Goal: Communication & Community: Answer question/provide support

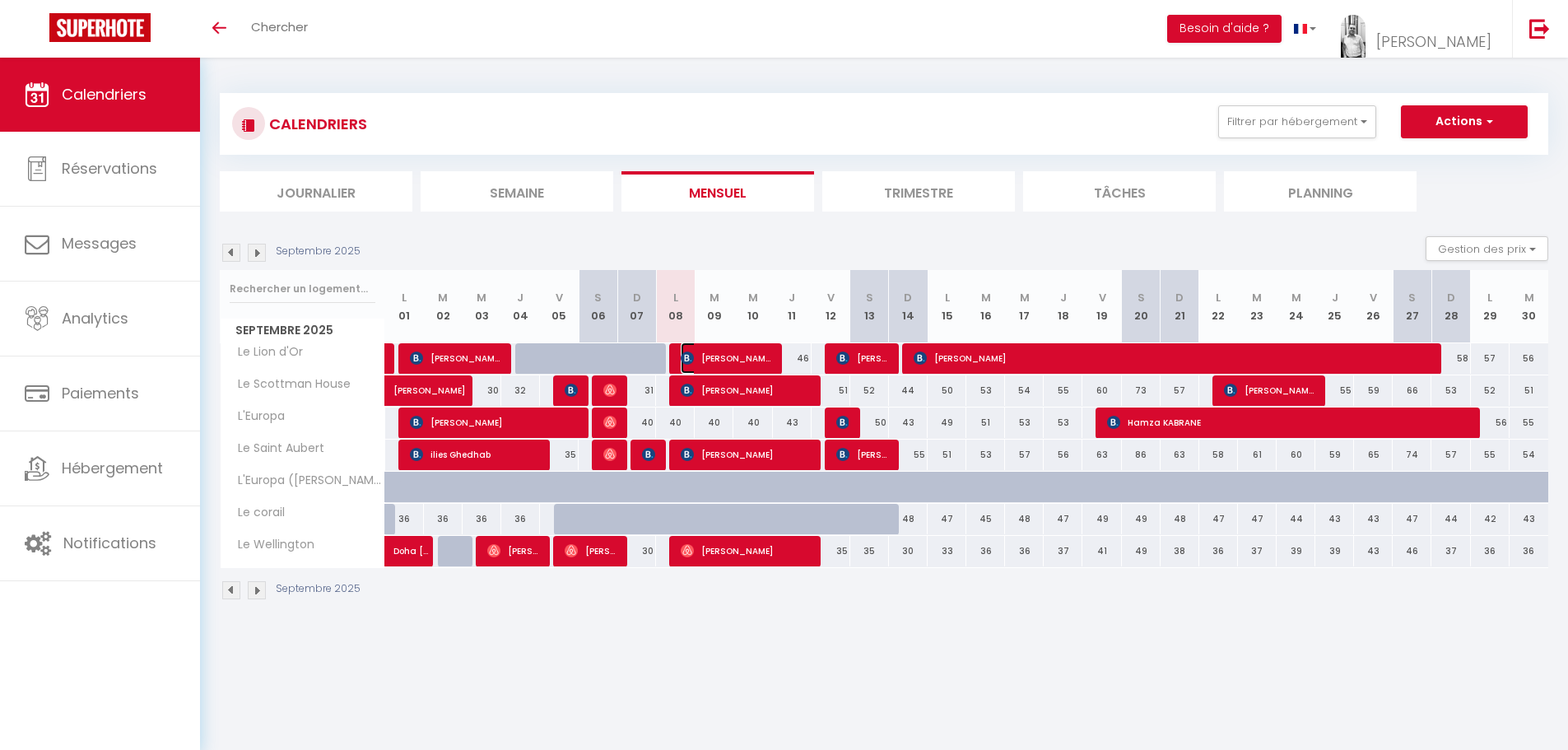
click at [721, 358] on span "[PERSON_NAME]" at bounding box center [726, 358] width 91 height 31
select select "OK"
select select "KO"
select select "0"
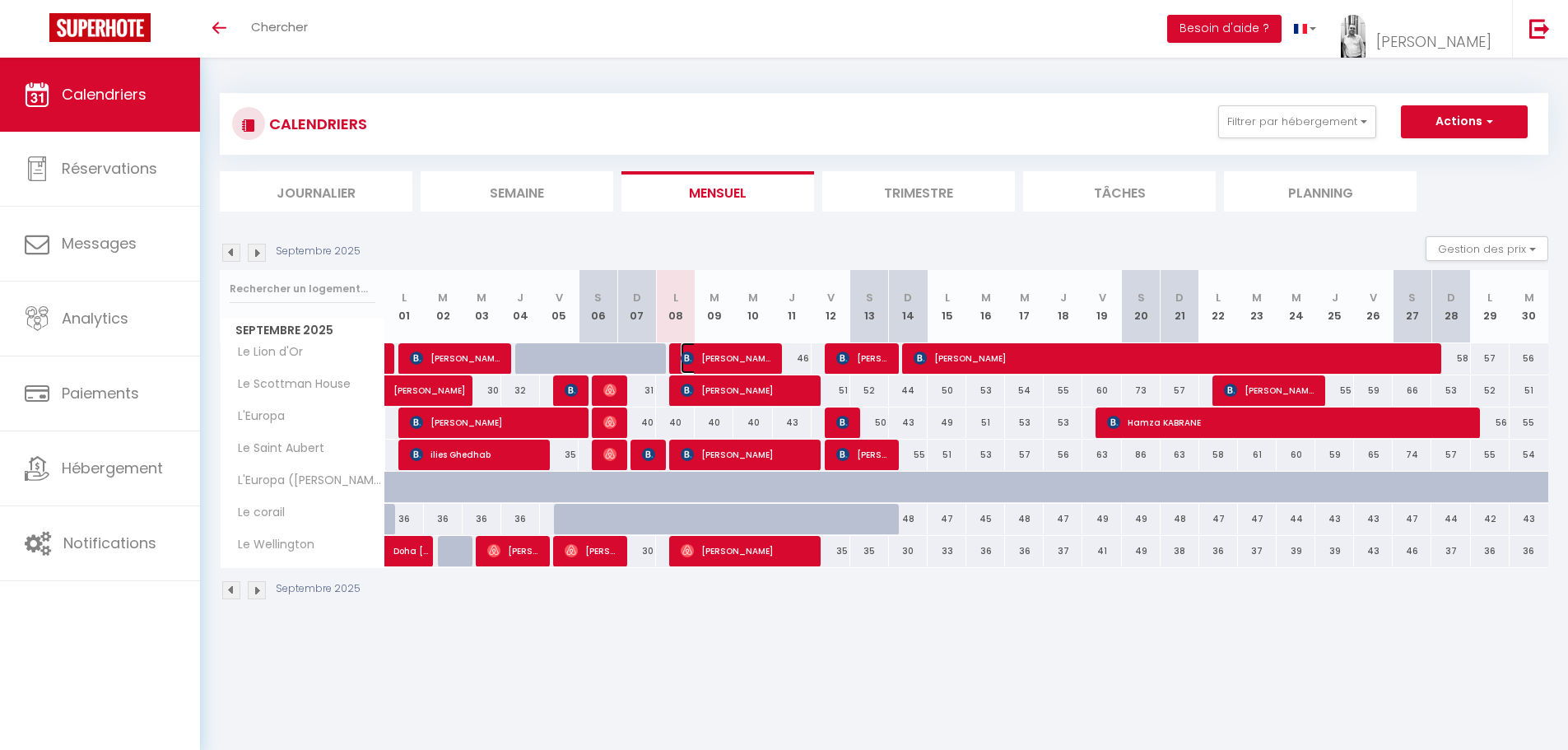
select select "1"
select select
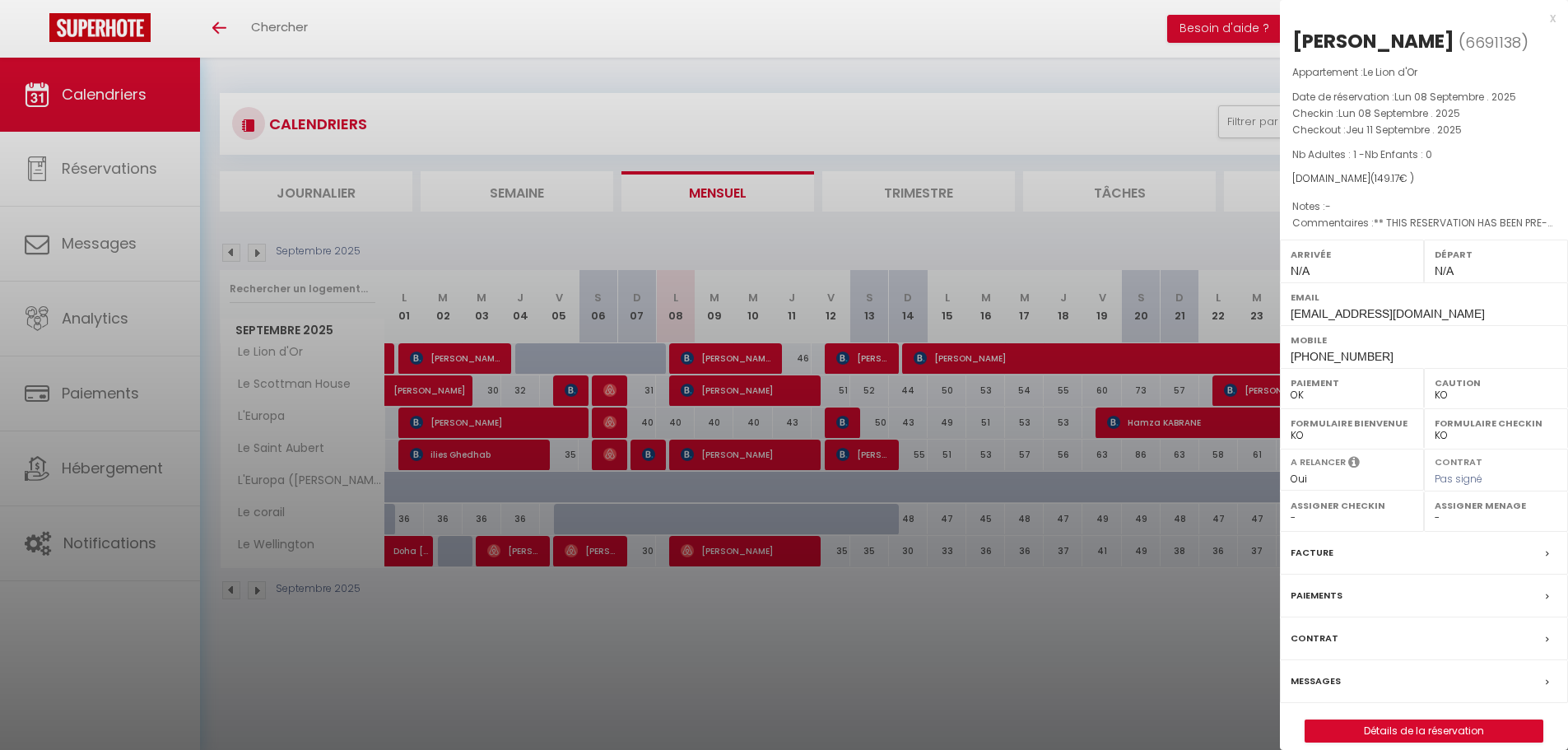
click at [1324, 680] on label "Messages" at bounding box center [1315, 681] width 50 height 17
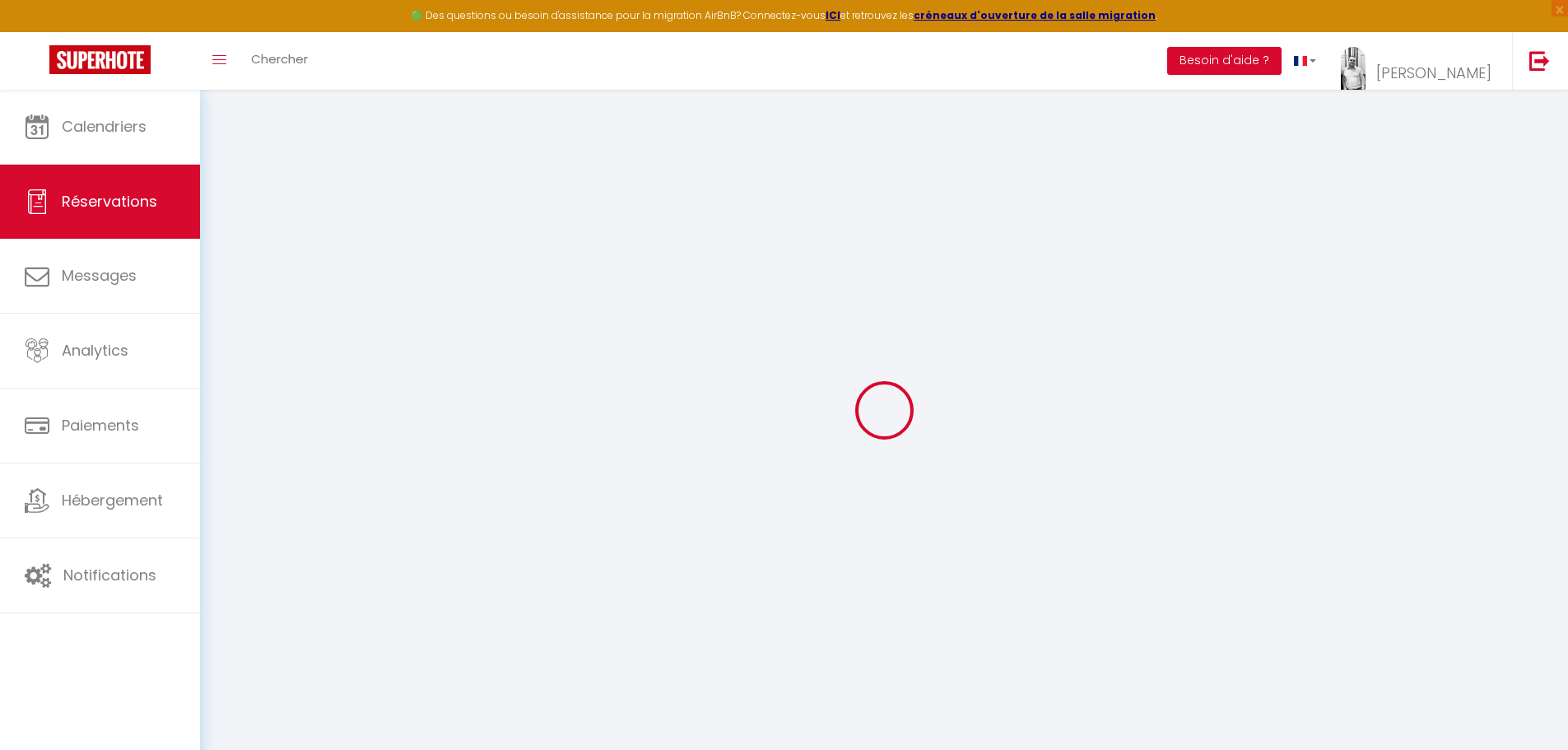
select select
checkbox input "false"
select select
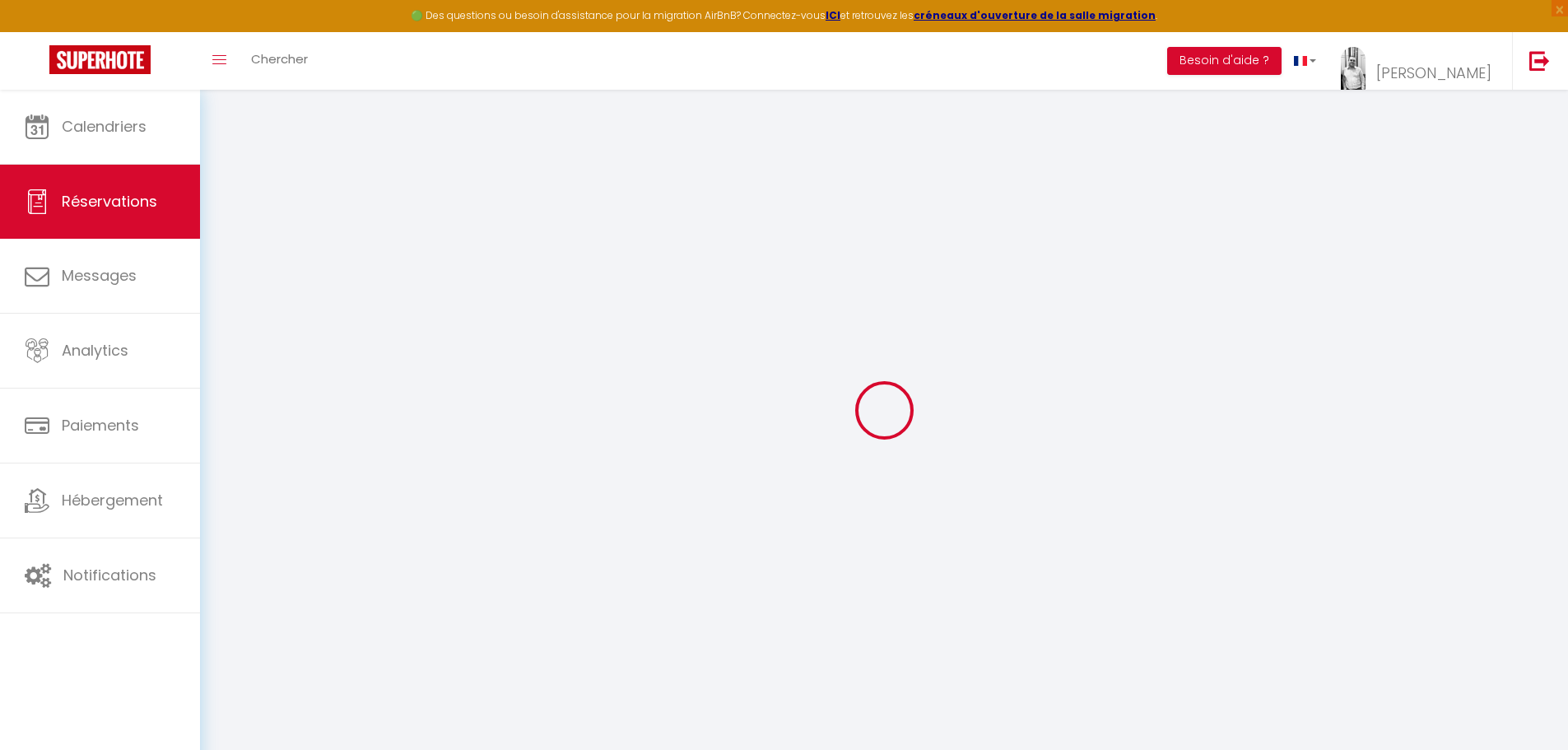
checkbox input "false"
type textarea "** THIS RESERVATION HAS BEEN PRE-PAID ** BOOKING NOTE : Payment charge is EUR 2…"
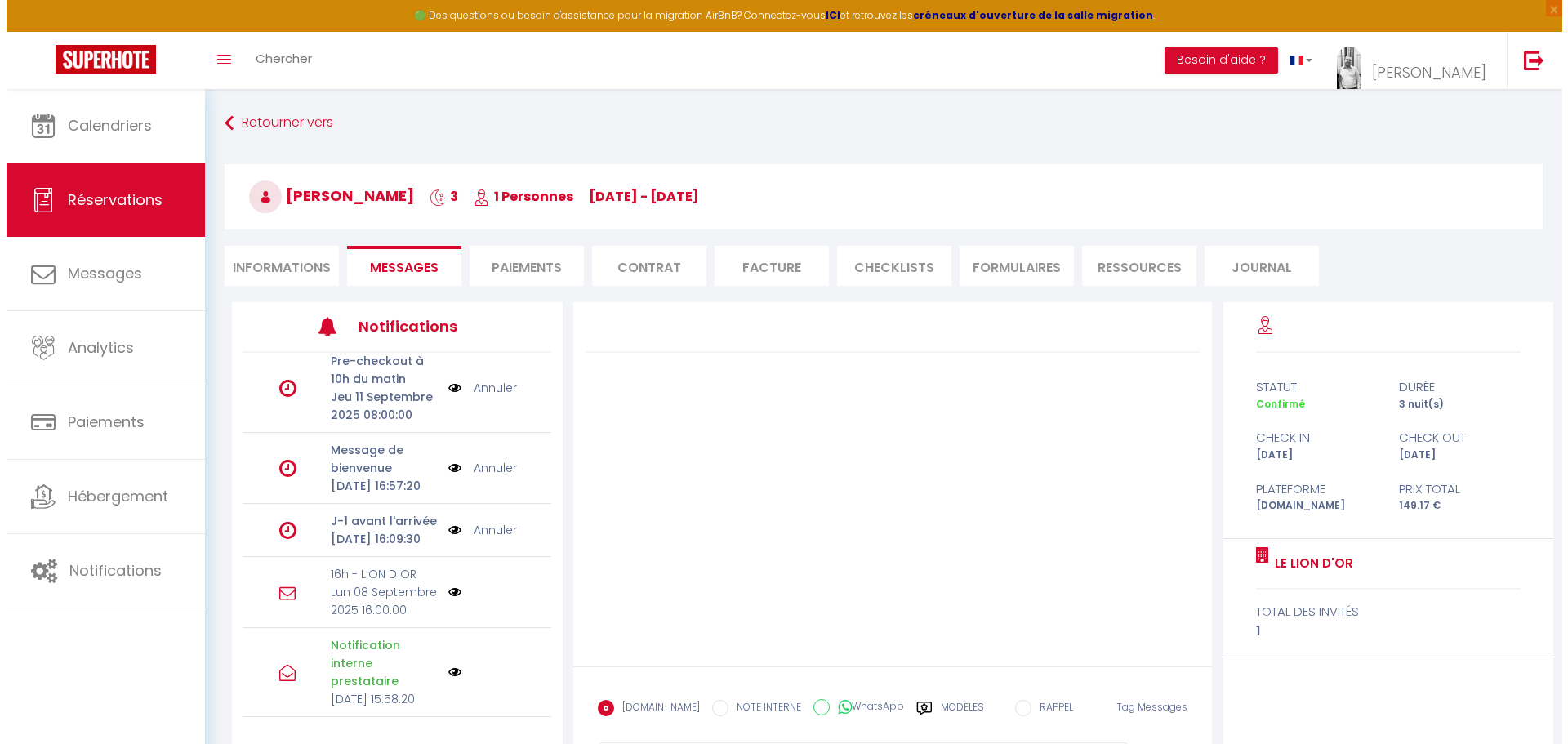
scroll to position [245, 0]
click at [442, 586] on img at bounding box center [448, 592] width 13 height 13
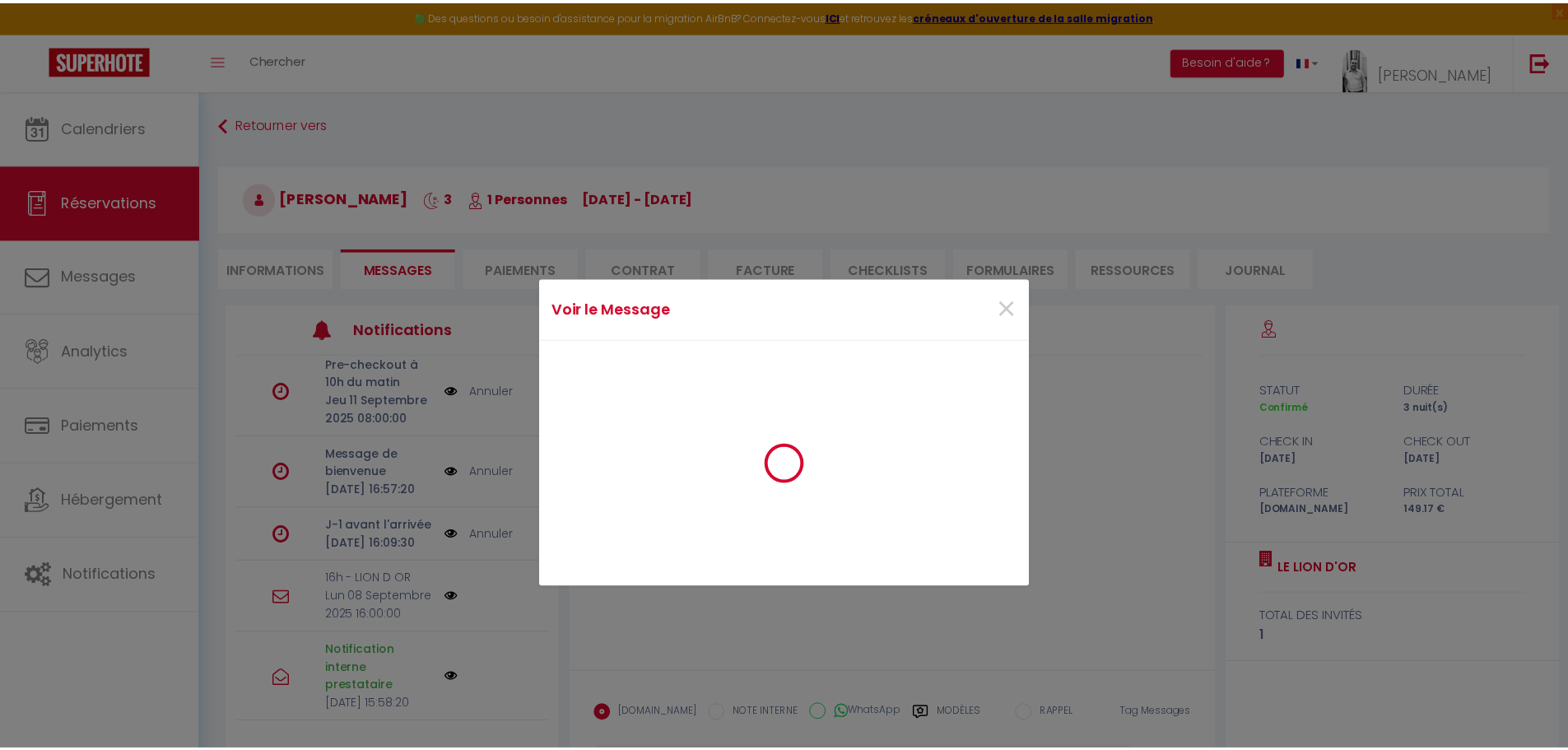
scroll to position [225, 0]
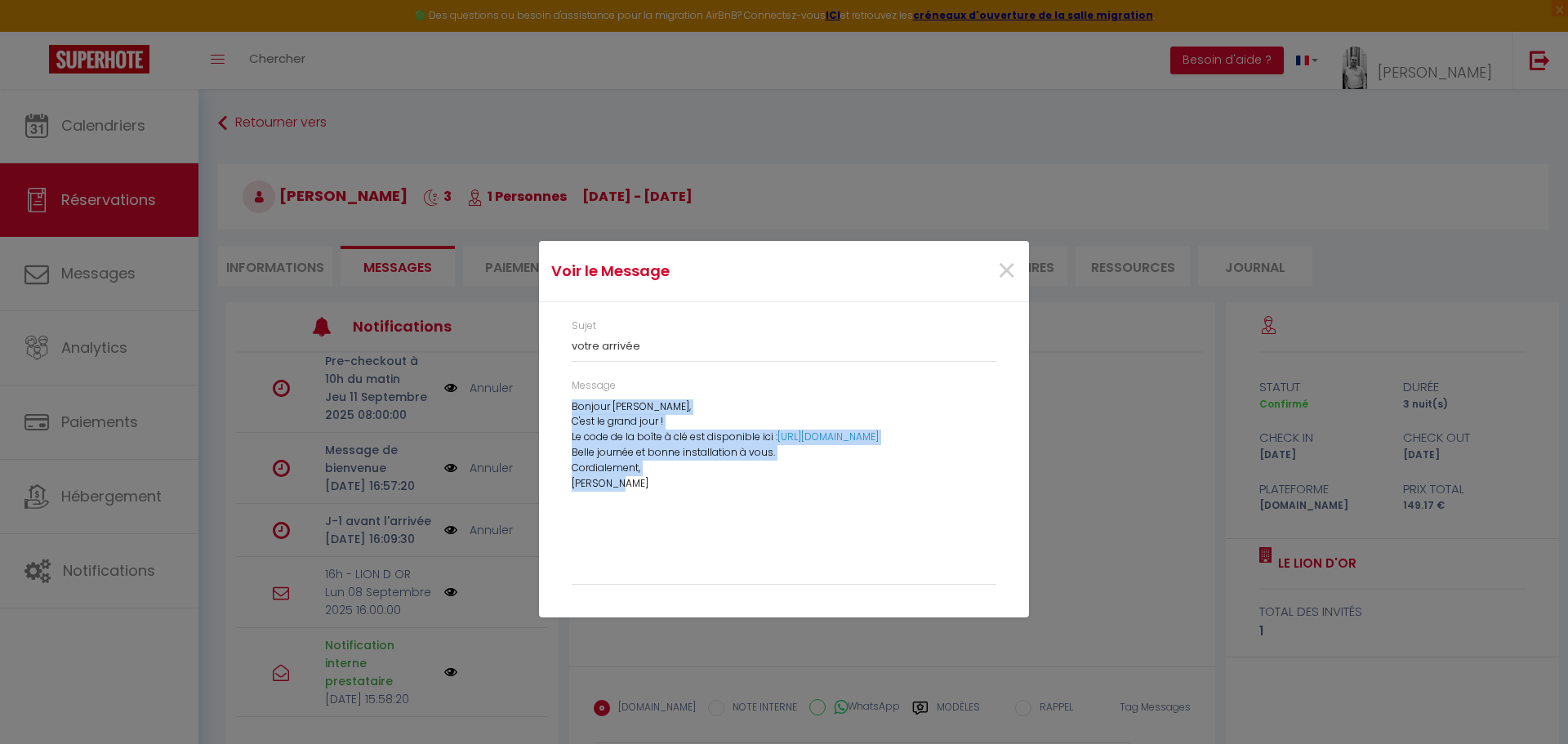
drag, startPoint x: 573, startPoint y: 406, endPoint x: 663, endPoint y: 542, distance: 163.1
click at [663, 542] on div "Bonjour Logan, C'est le grand jour ! Le code de la boîte à clé est disponible i…" at bounding box center [784, 488] width 424 height 177
copy div "Bonjour Logan, C'est le grand jour ! Le code de la boîte à clé est disponible i…"
click at [1005, 264] on span "×" at bounding box center [1005, 271] width 20 height 49
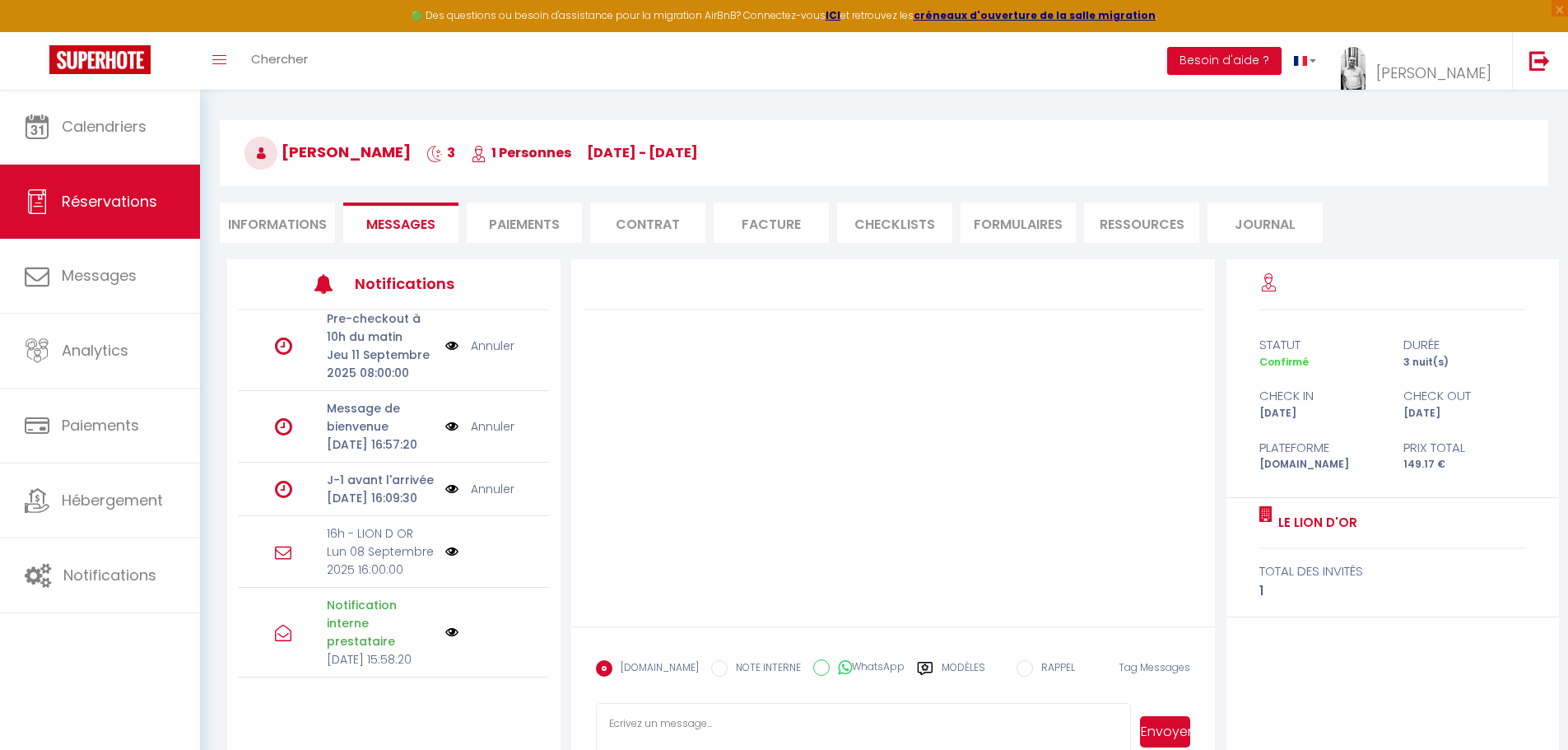
scroll to position [90, 0]
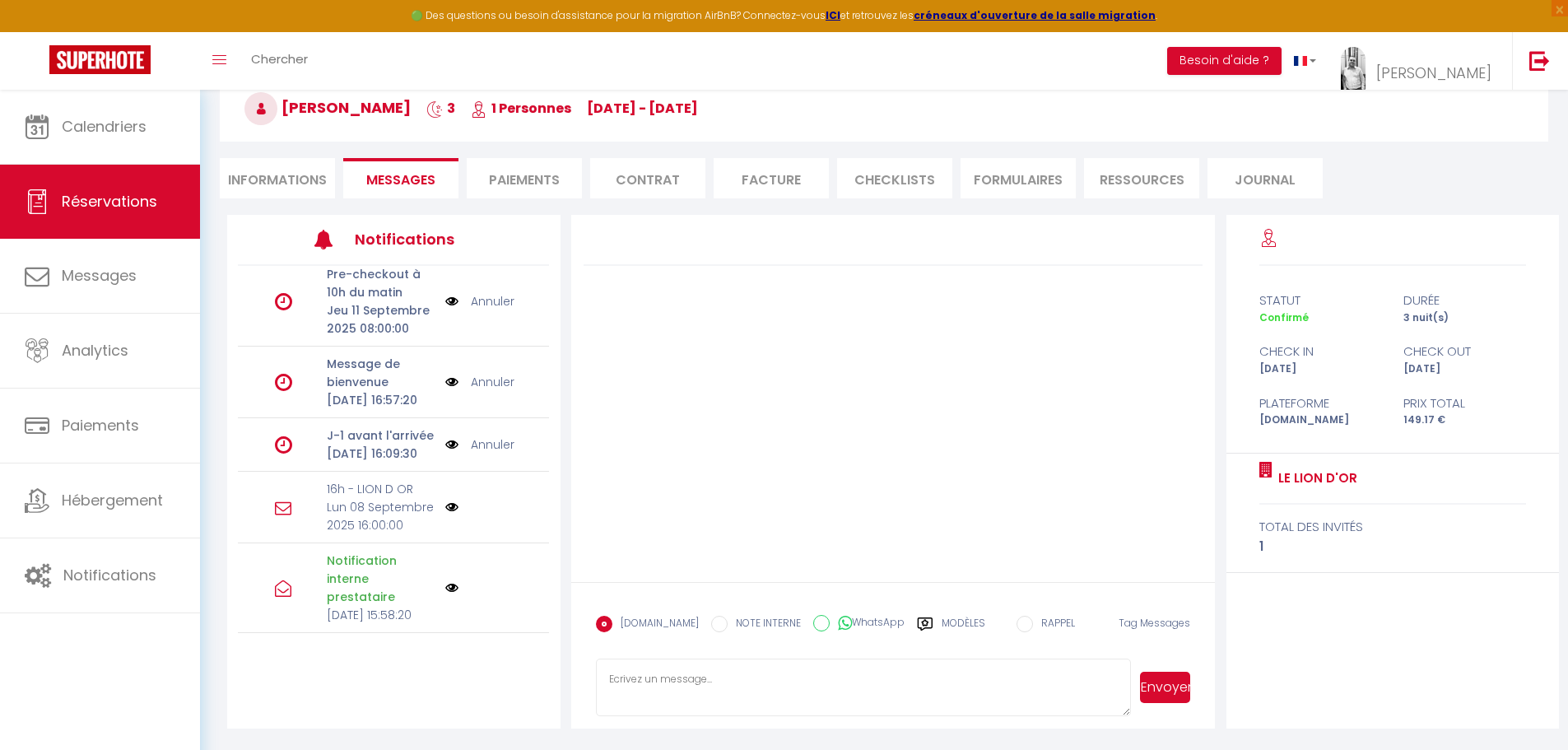
click at [657, 677] on textarea at bounding box center [864, 687] width 536 height 58
paste textarea "Bonjour Logan, C'est le grand jour ! Le code de la boîte à clé est disponible i…"
type textarea "Bonjour Logan, C'est le grand jour ! Le code de la boîte à clé est disponible i…"
click at [1163, 681] on button "Envoyer" at bounding box center [1165, 687] width 50 height 31
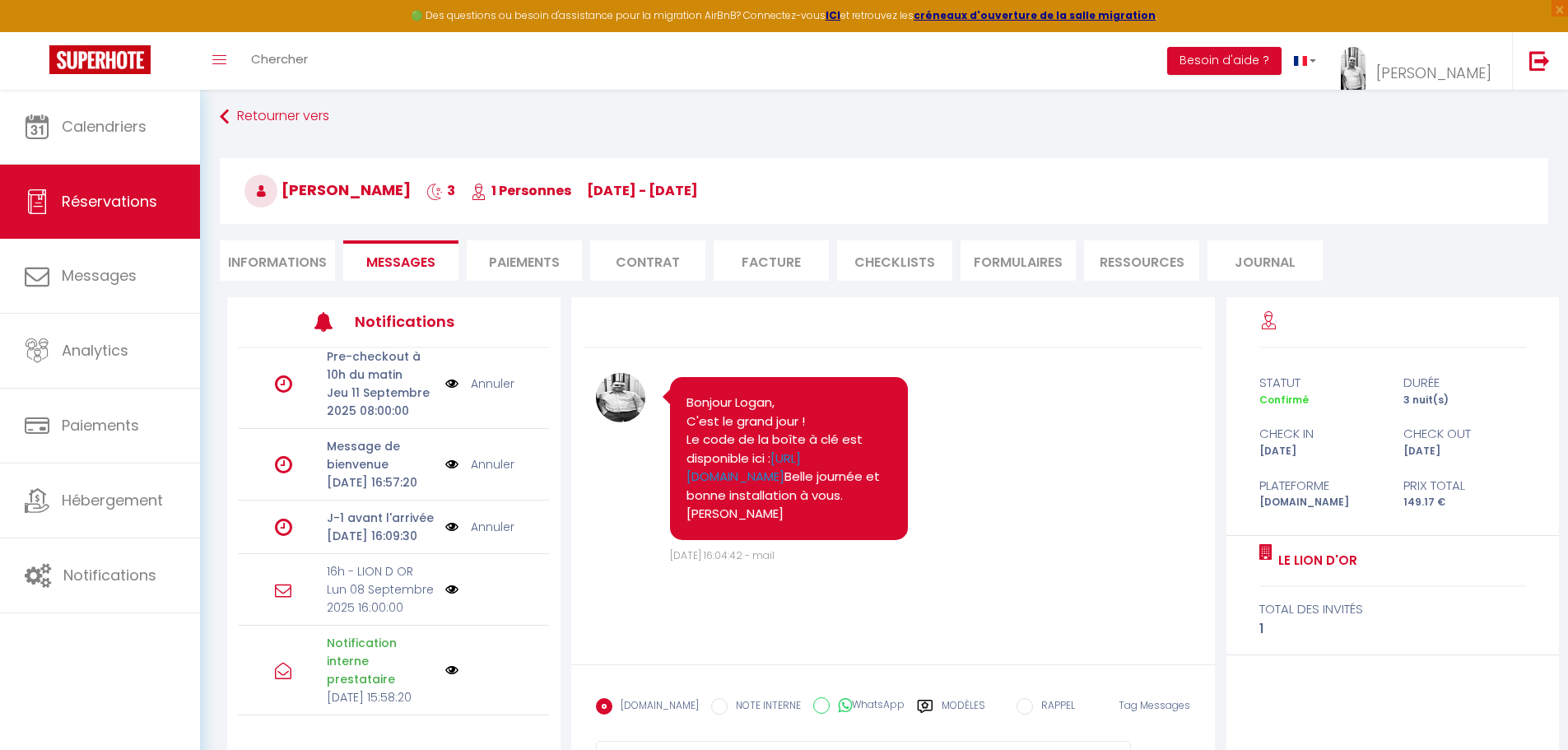
scroll to position [0, 0]
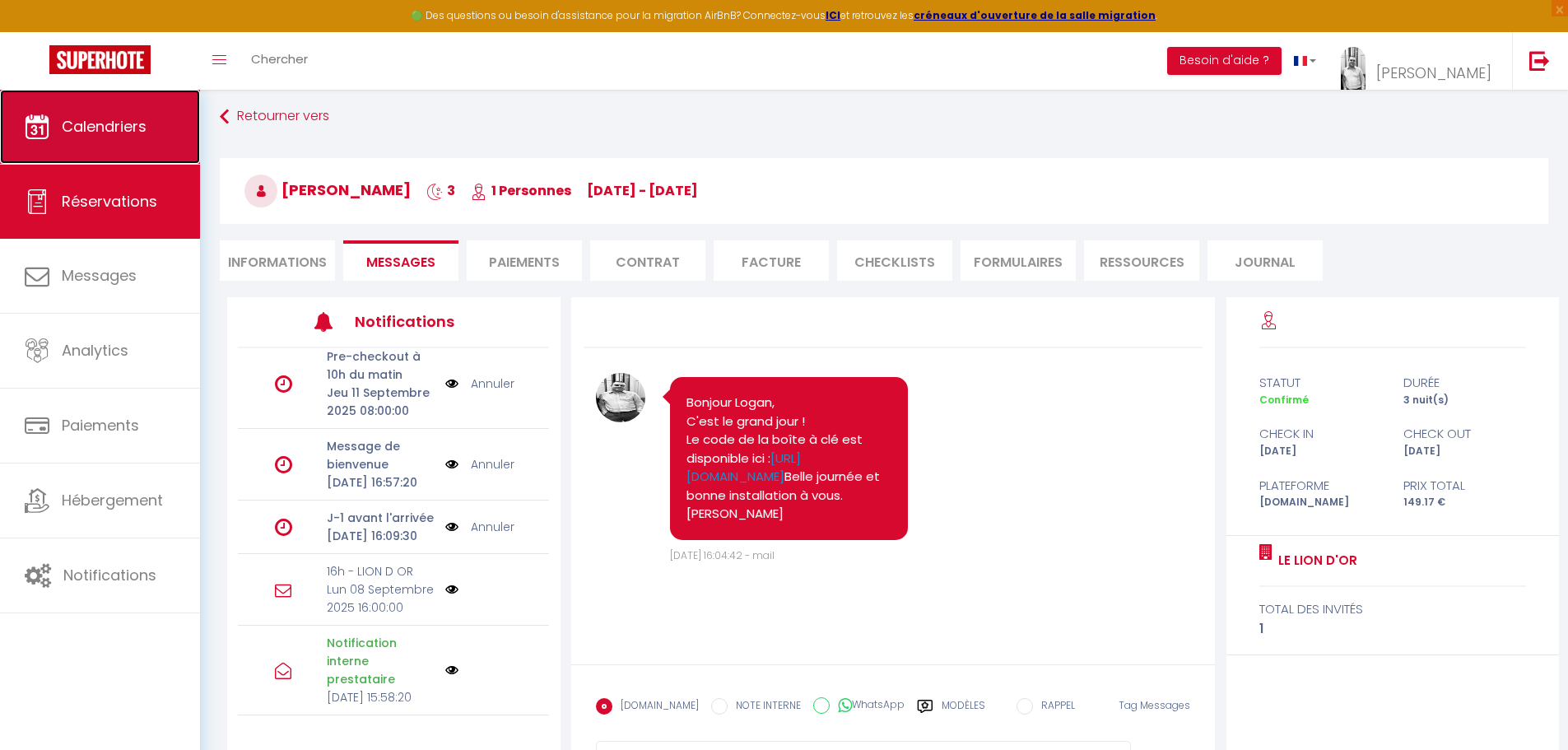
click at [130, 129] on span "Calendriers" at bounding box center [105, 126] width 85 height 20
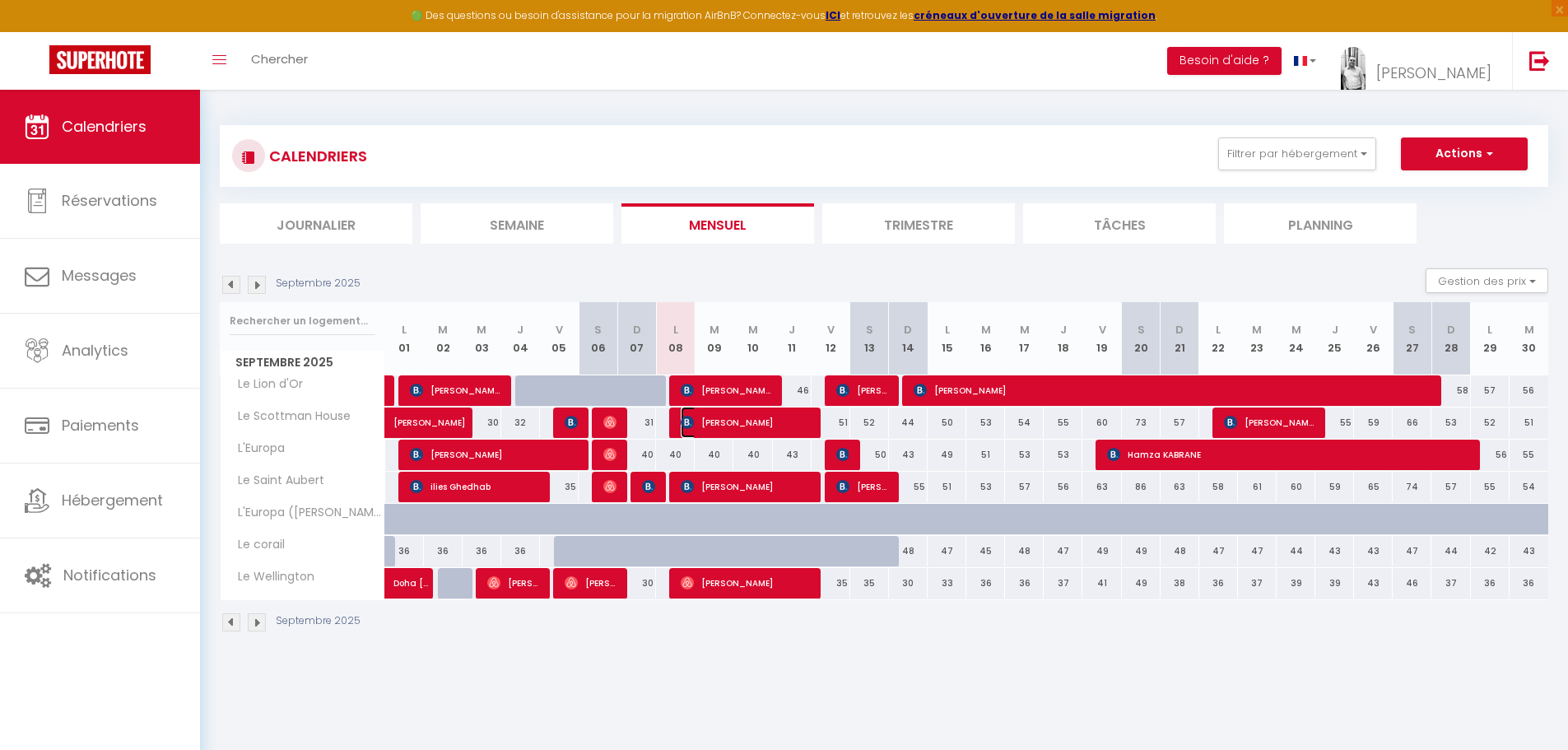
click at [719, 425] on span "[PERSON_NAME]" at bounding box center [745, 422] width 130 height 31
select select "OK"
select select "KO"
select select "0"
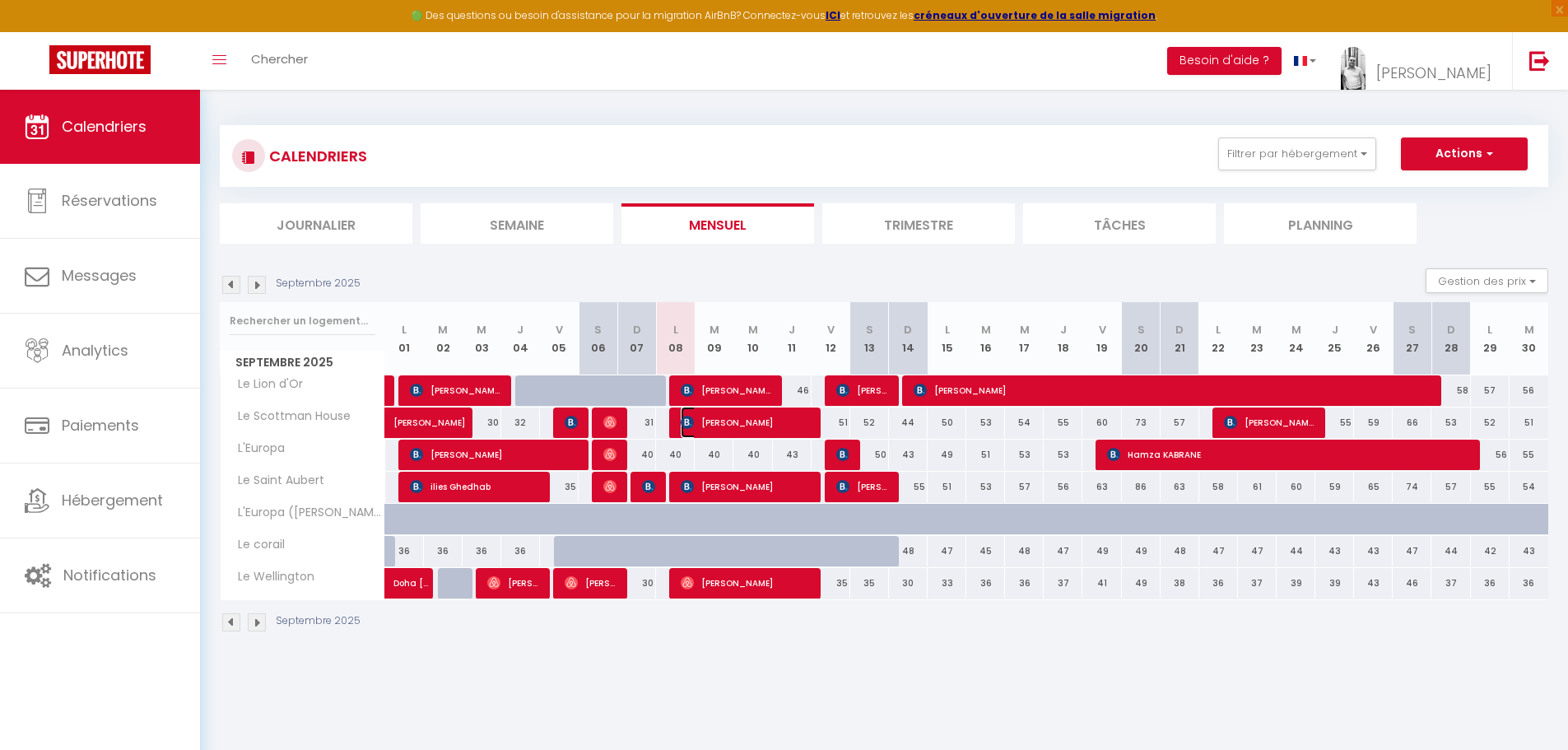
select select "1"
select select
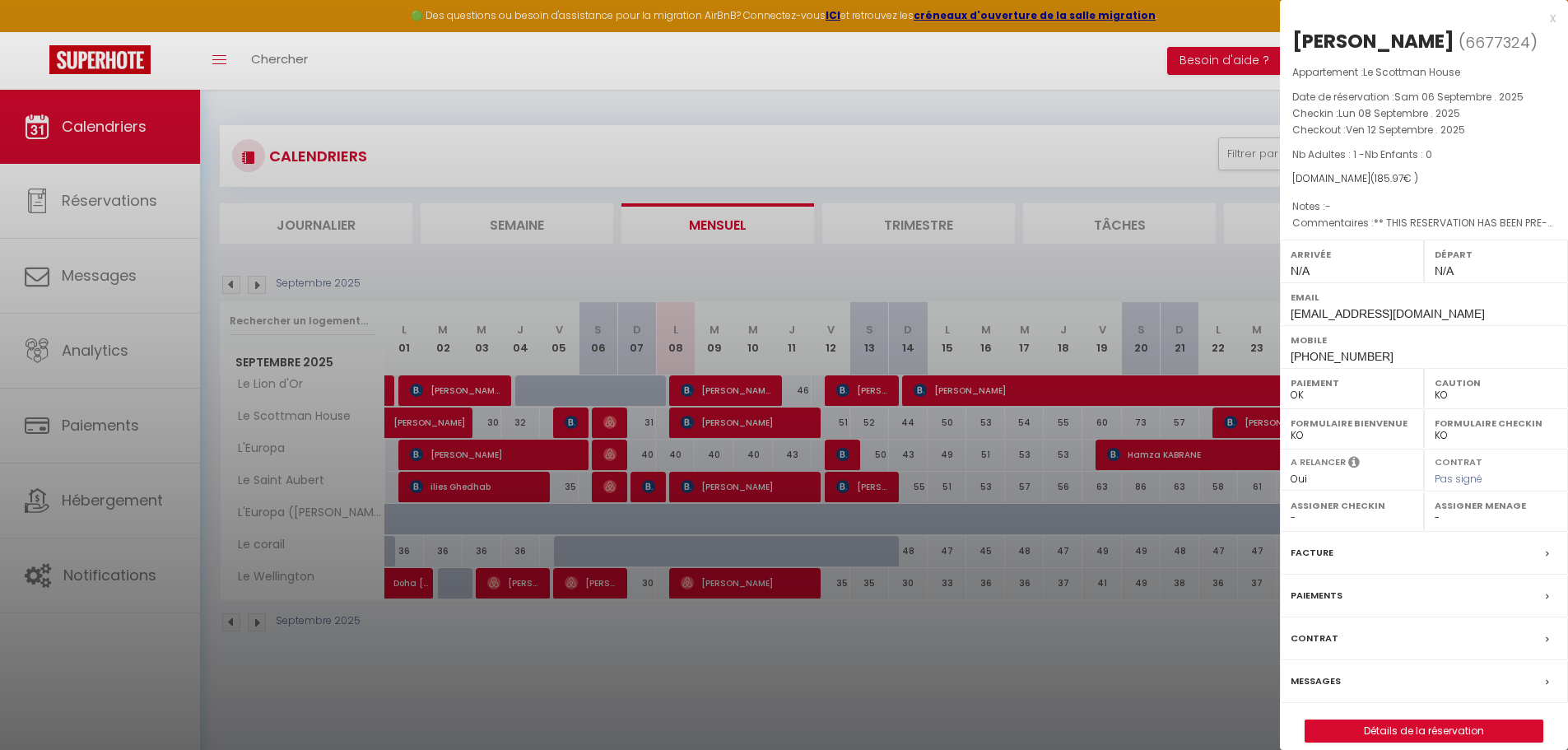
click at [1323, 674] on label "Messages" at bounding box center [1315, 681] width 50 height 17
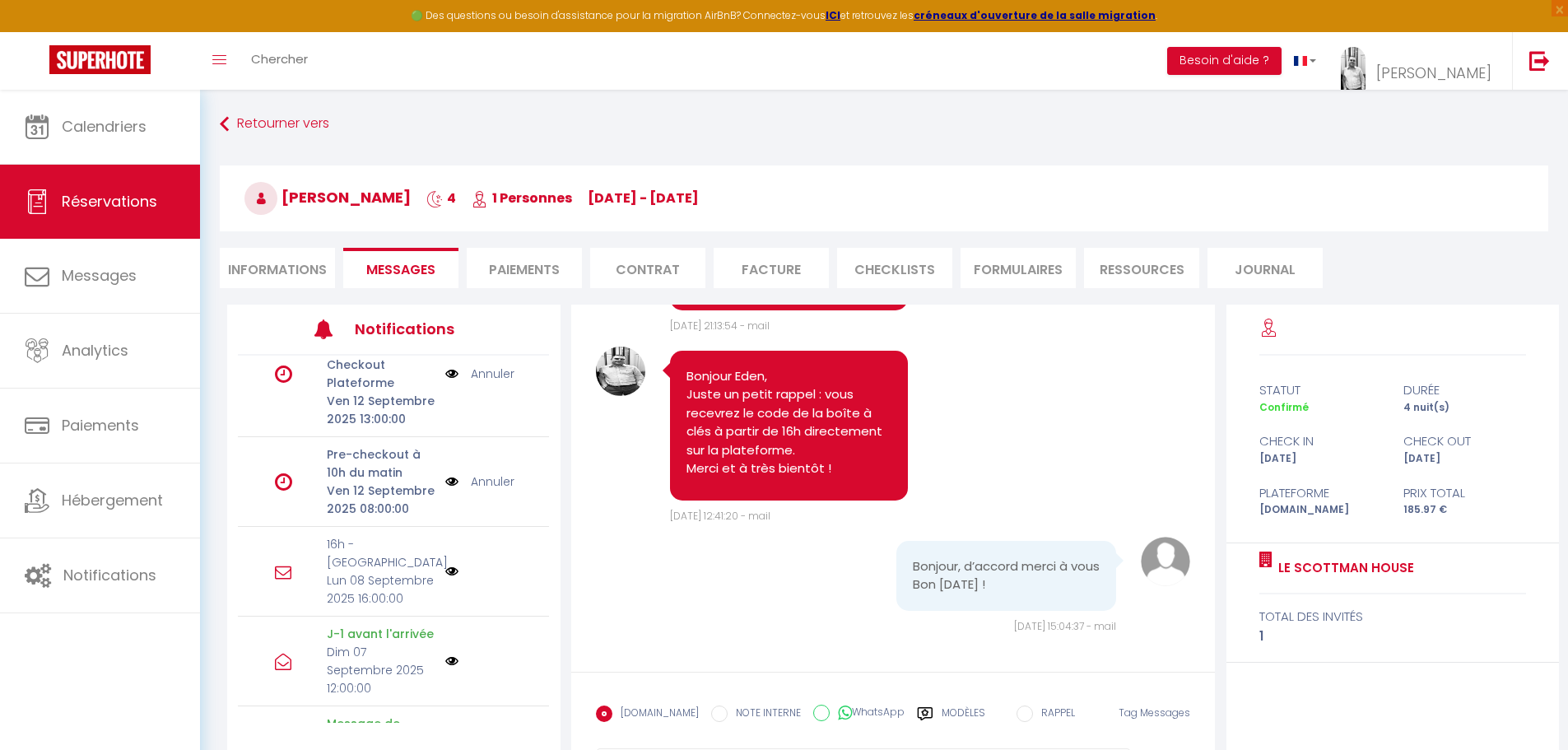
scroll to position [82, 0]
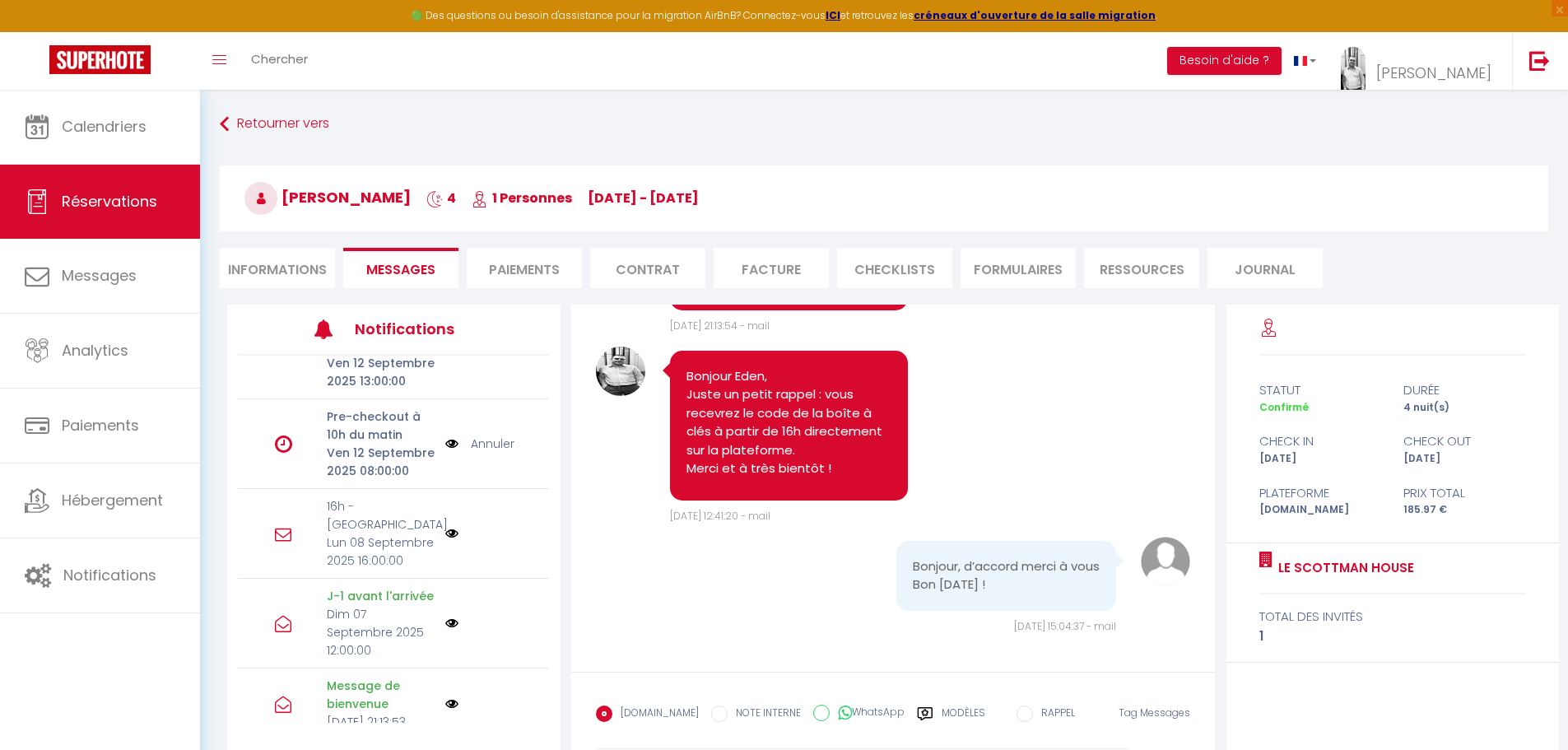
click at [445, 579] on div "16h - SCOTTMAN HOUSE [DATE] 16:00:00" at bounding box center [393, 533] width 311 height 90
click at [445, 540] on img at bounding box center [452, 533] width 14 height 14
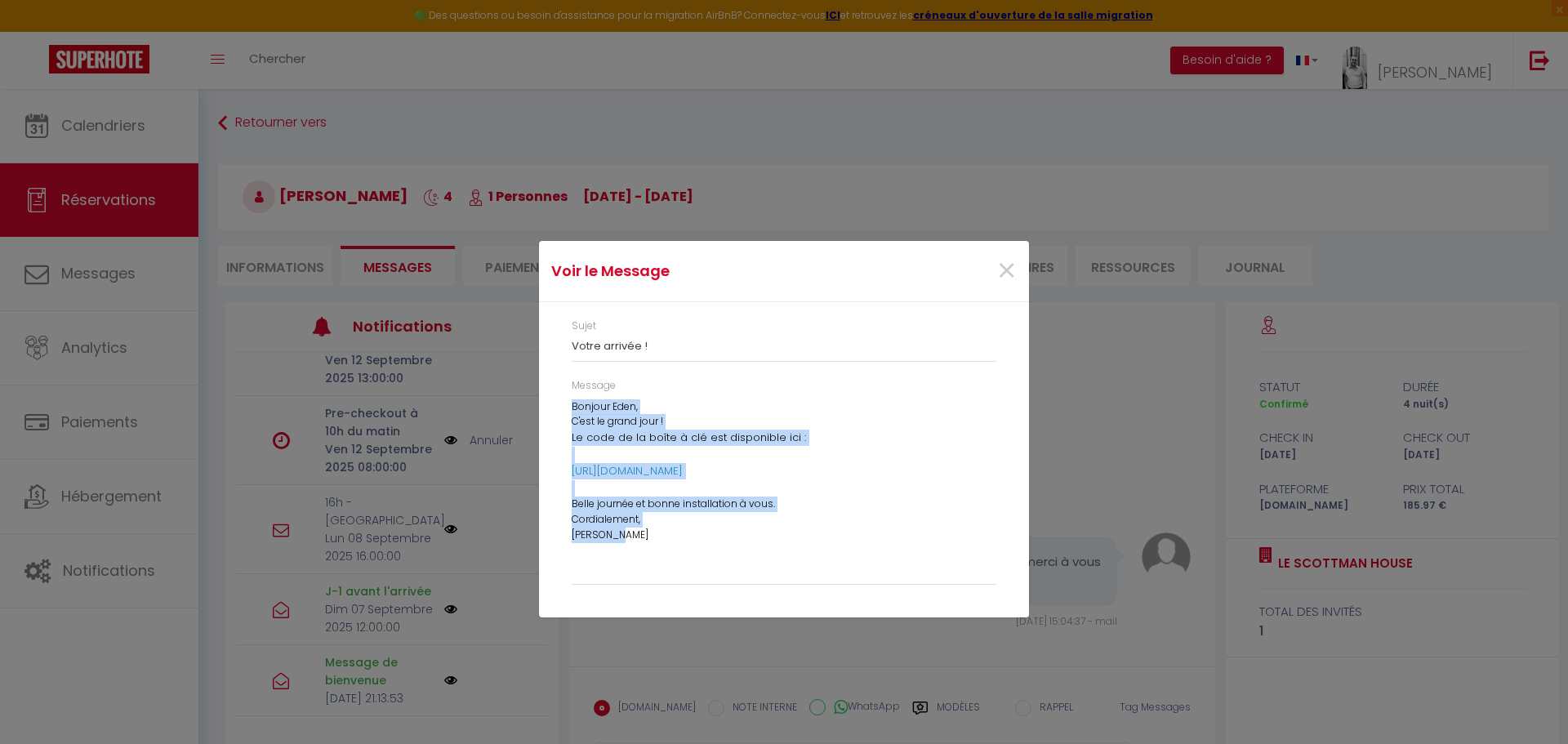
drag, startPoint x: 571, startPoint y: 407, endPoint x: 720, endPoint y: 549, distance: 205.8
click at [720, 549] on div "Bonjour Eden, C'est le grand jour ! Le code de la boîte à clé est disponible ic…" at bounding box center [784, 488] width 424 height 177
copy div "Bonjour Eden, C'est le grand jour ! Le code de la boîte à clé est disponible ic…"
click at [998, 267] on span "×" at bounding box center [1005, 271] width 20 height 49
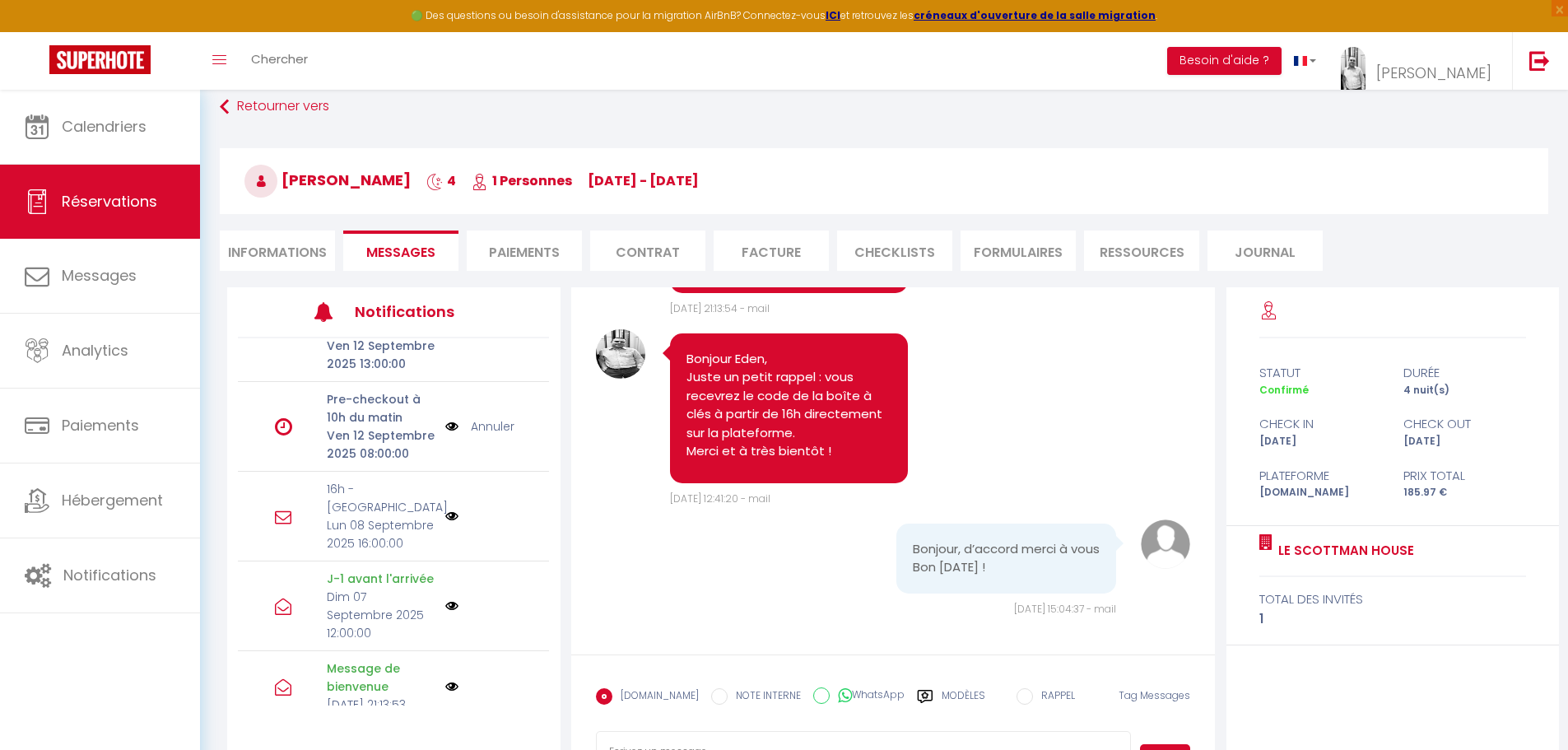
scroll to position [90, 0]
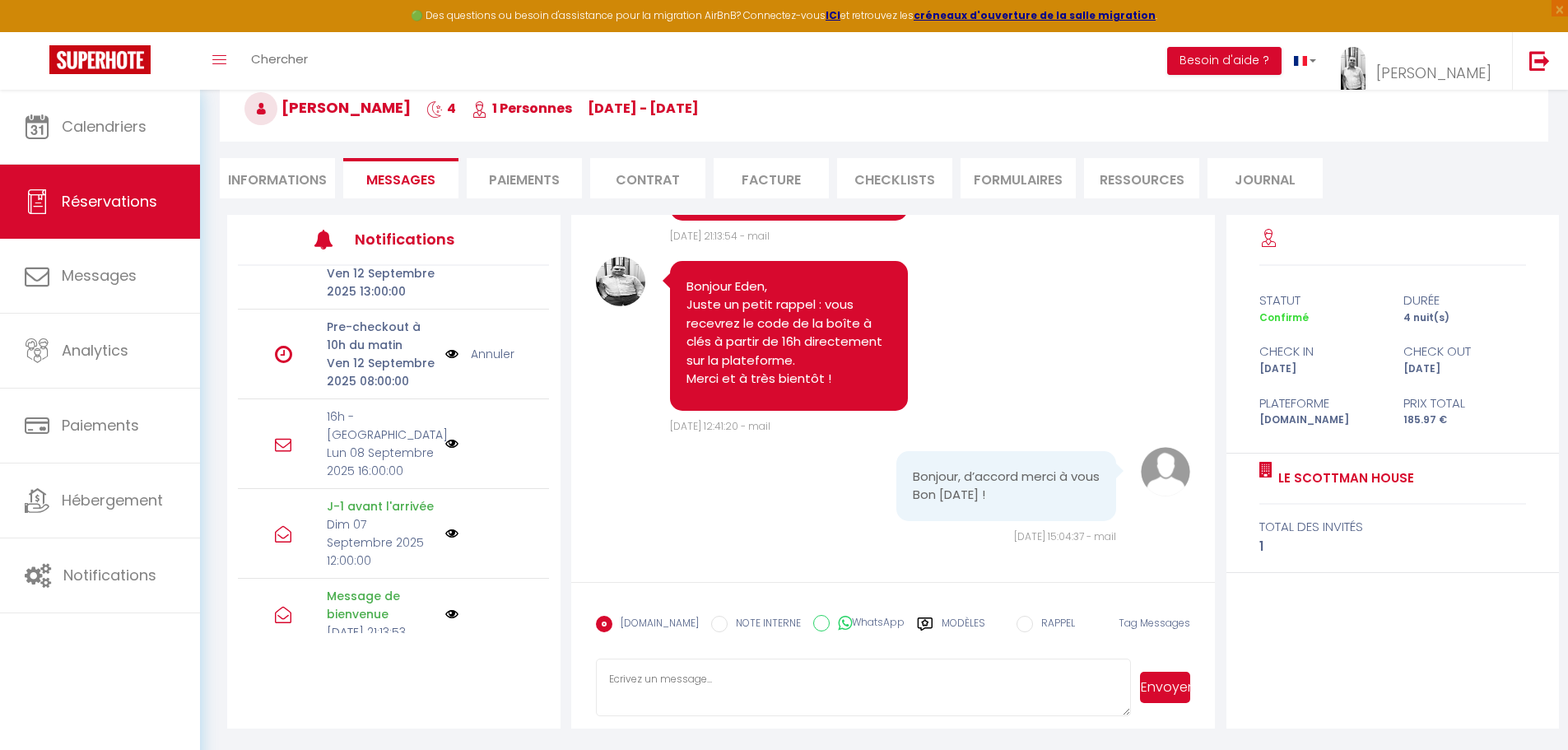
click at [665, 669] on textarea at bounding box center [864, 687] width 536 height 58
paste textarea "Bonjour Eden, C'est le grand jour ! Le code de la boîte à clé est disponible ic…"
type textarea "Bonjour Eden, C'est le grand jour ! Le code de la boîte à clé est disponible ic…"
click at [1167, 685] on button "Envoyer" at bounding box center [1165, 687] width 50 height 31
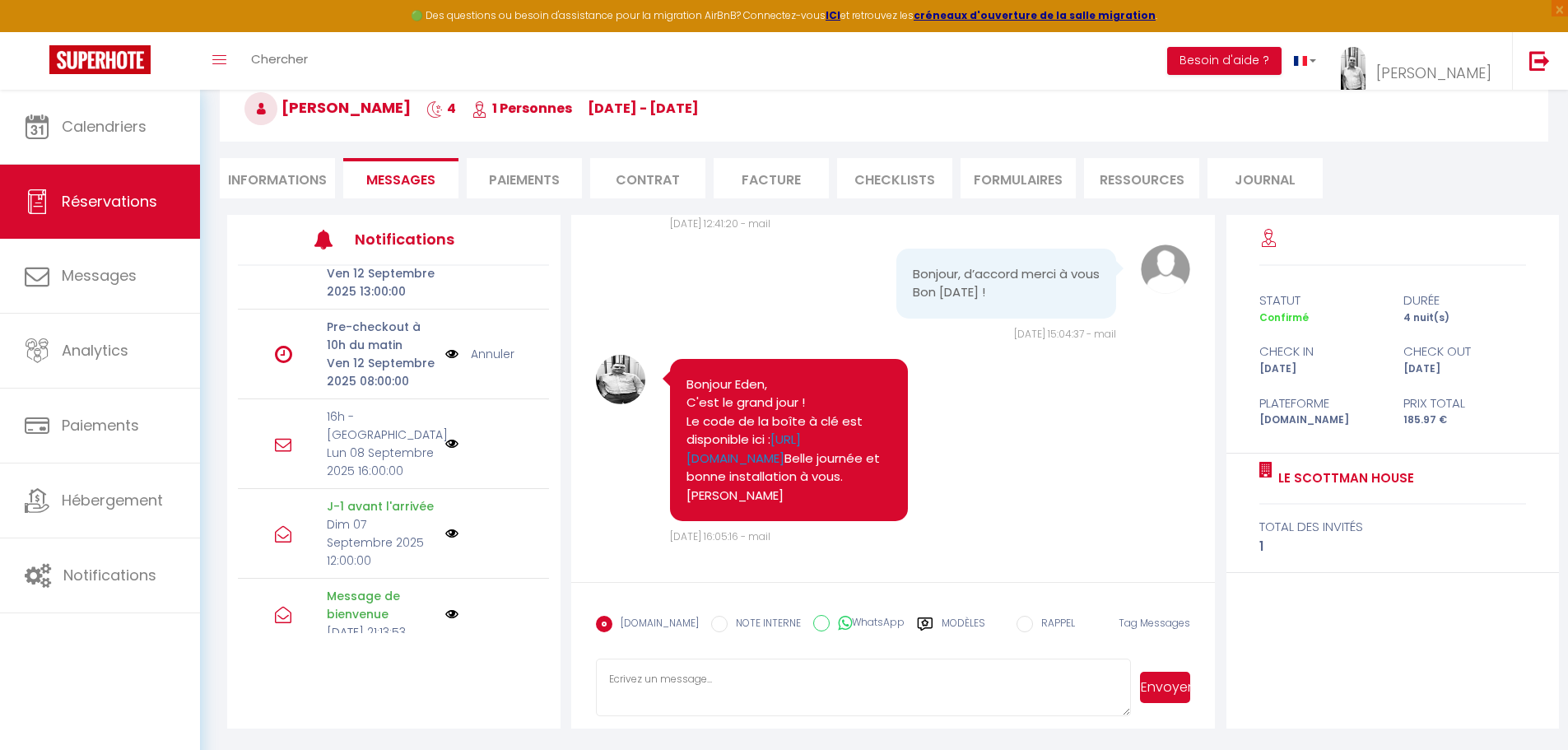
scroll to position [926, 0]
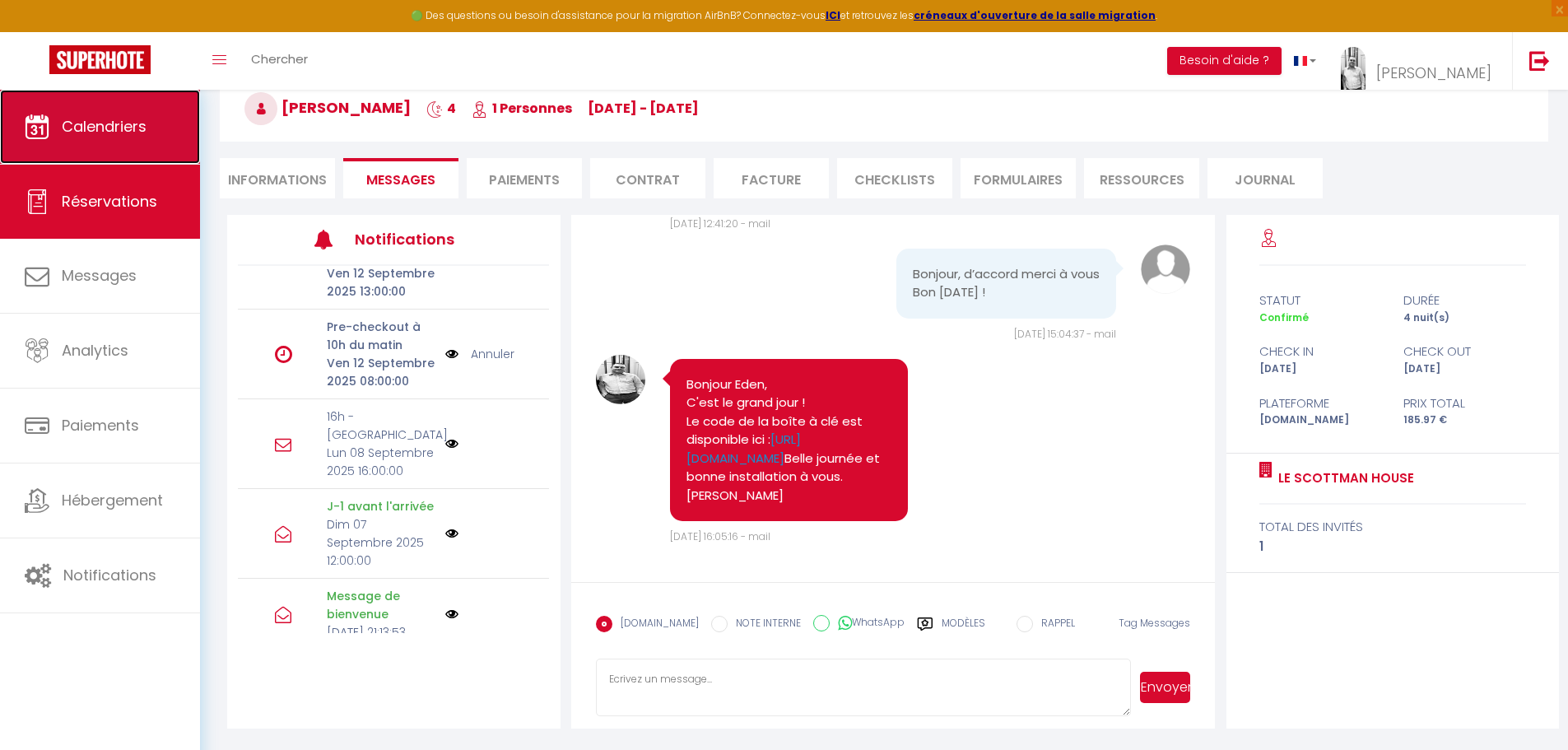
click at [116, 113] on link "Calendriers" at bounding box center [100, 127] width 200 height 75
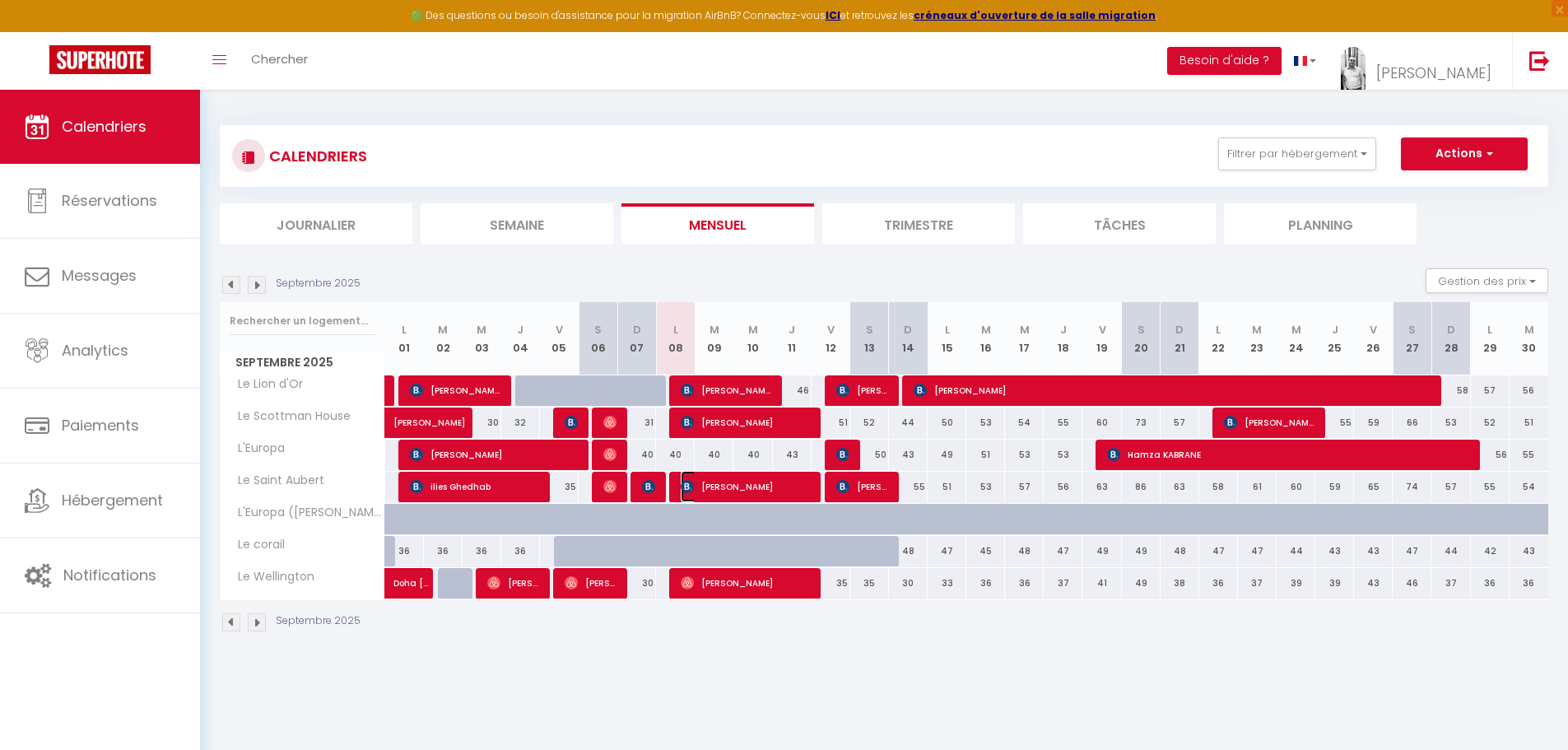
click at [711, 490] on span "[PERSON_NAME]" at bounding box center [745, 486] width 130 height 31
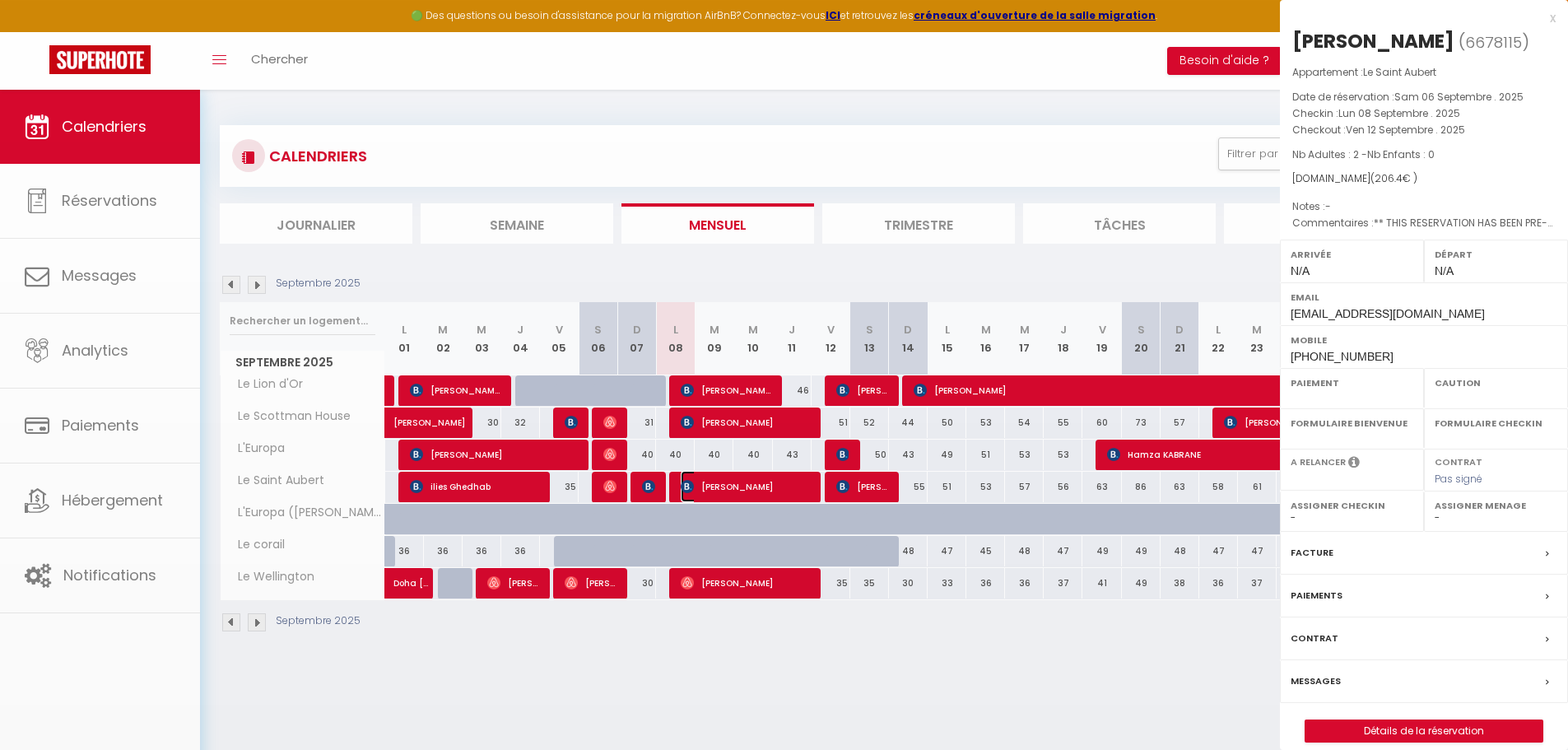
select select "OK"
select select "KO"
select select "0"
select select "1"
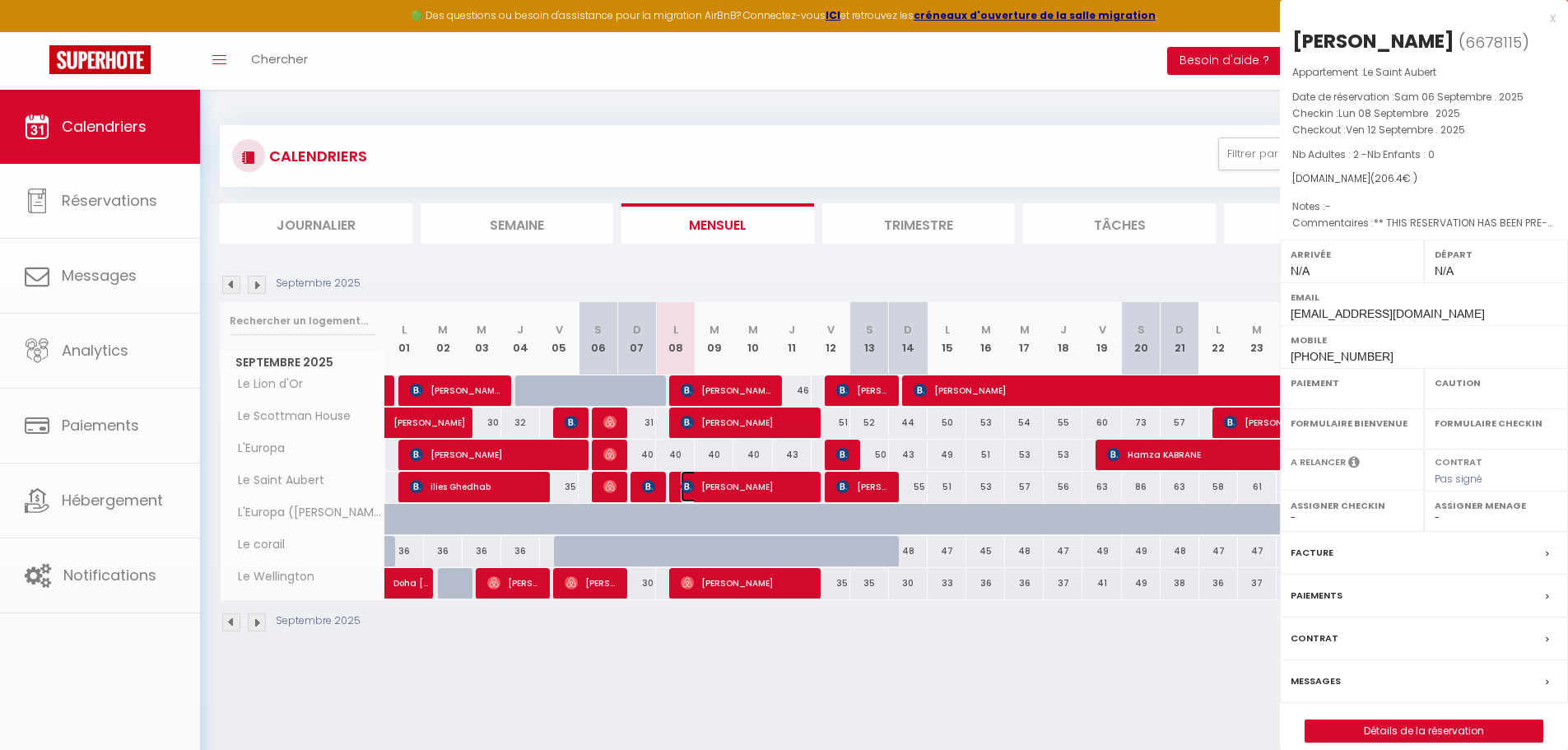
select select
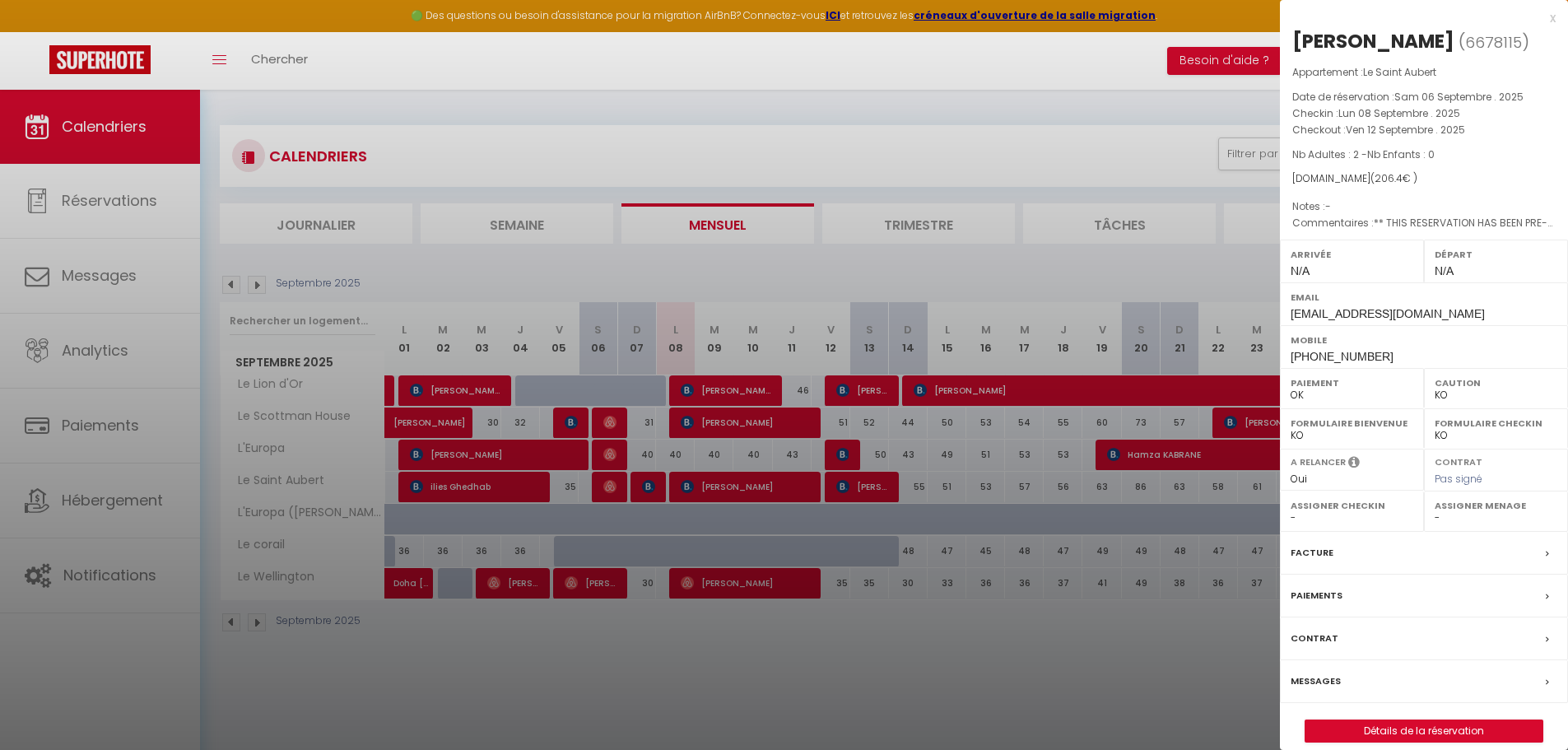
click at [1318, 674] on label "Messages" at bounding box center [1315, 681] width 50 height 17
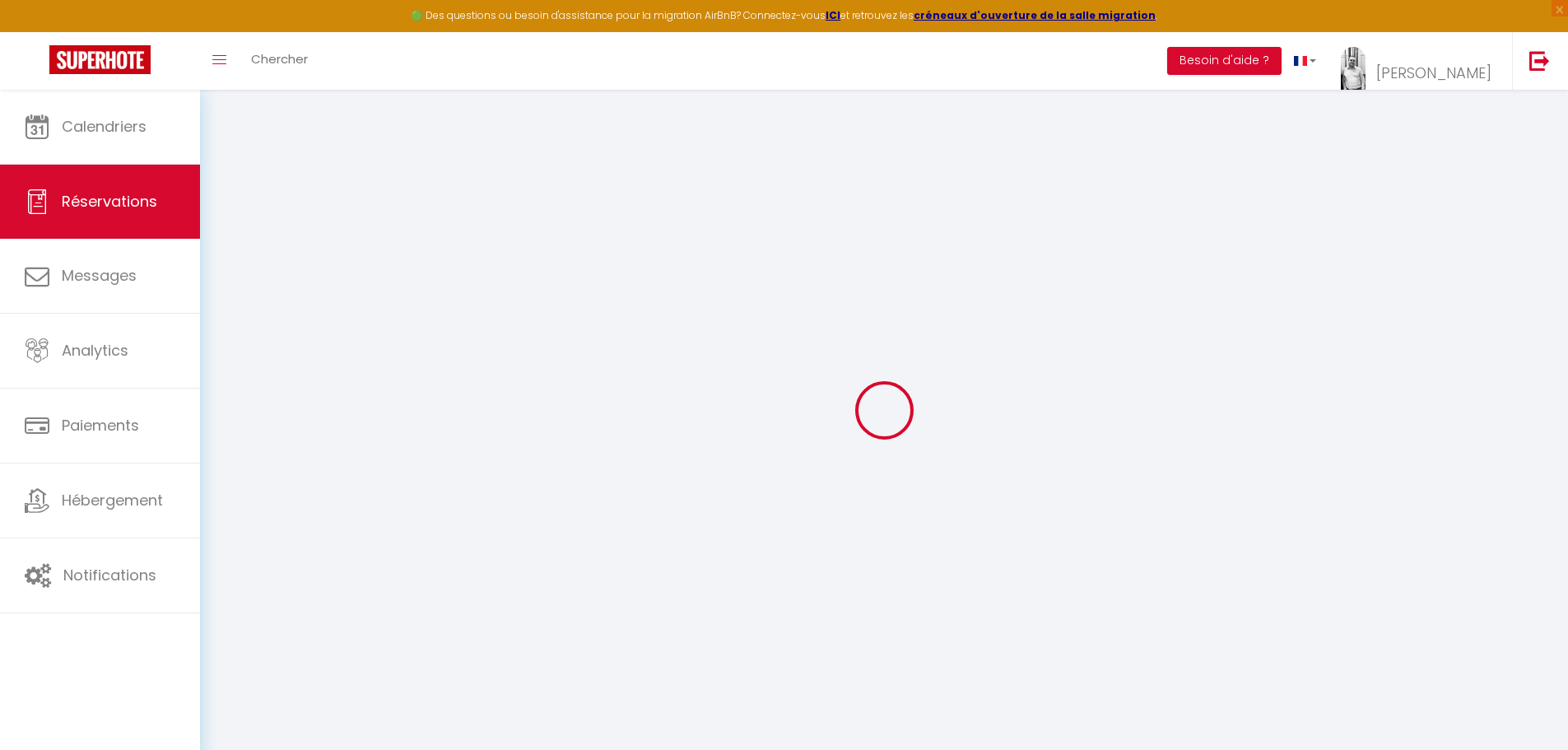
select select
checkbox input "false"
select select
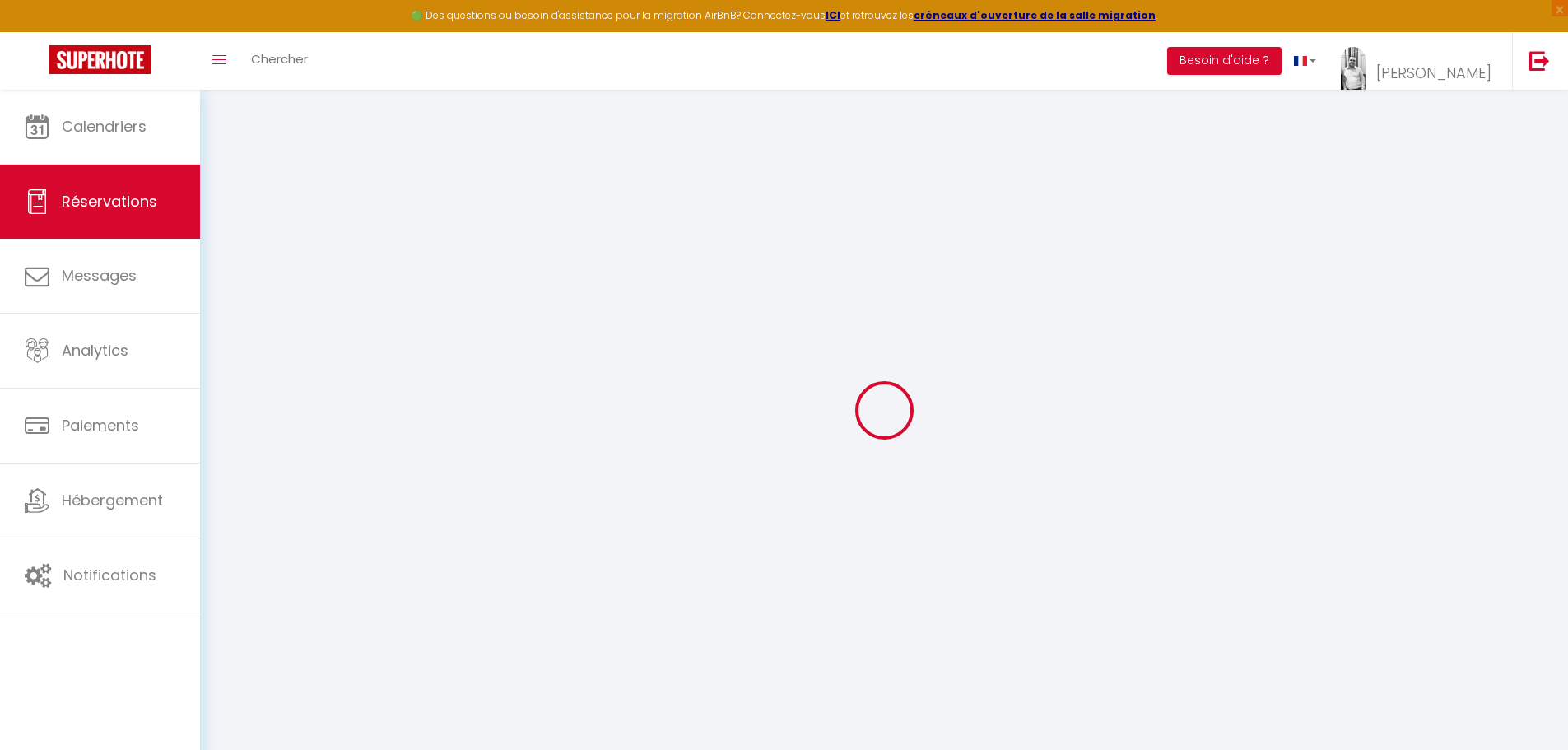
checkbox input "false"
type textarea "** THIS RESERVATION HAS BEEN PRE-PAID ** BOOKING NOTE : Payment charge is EUR 2…"
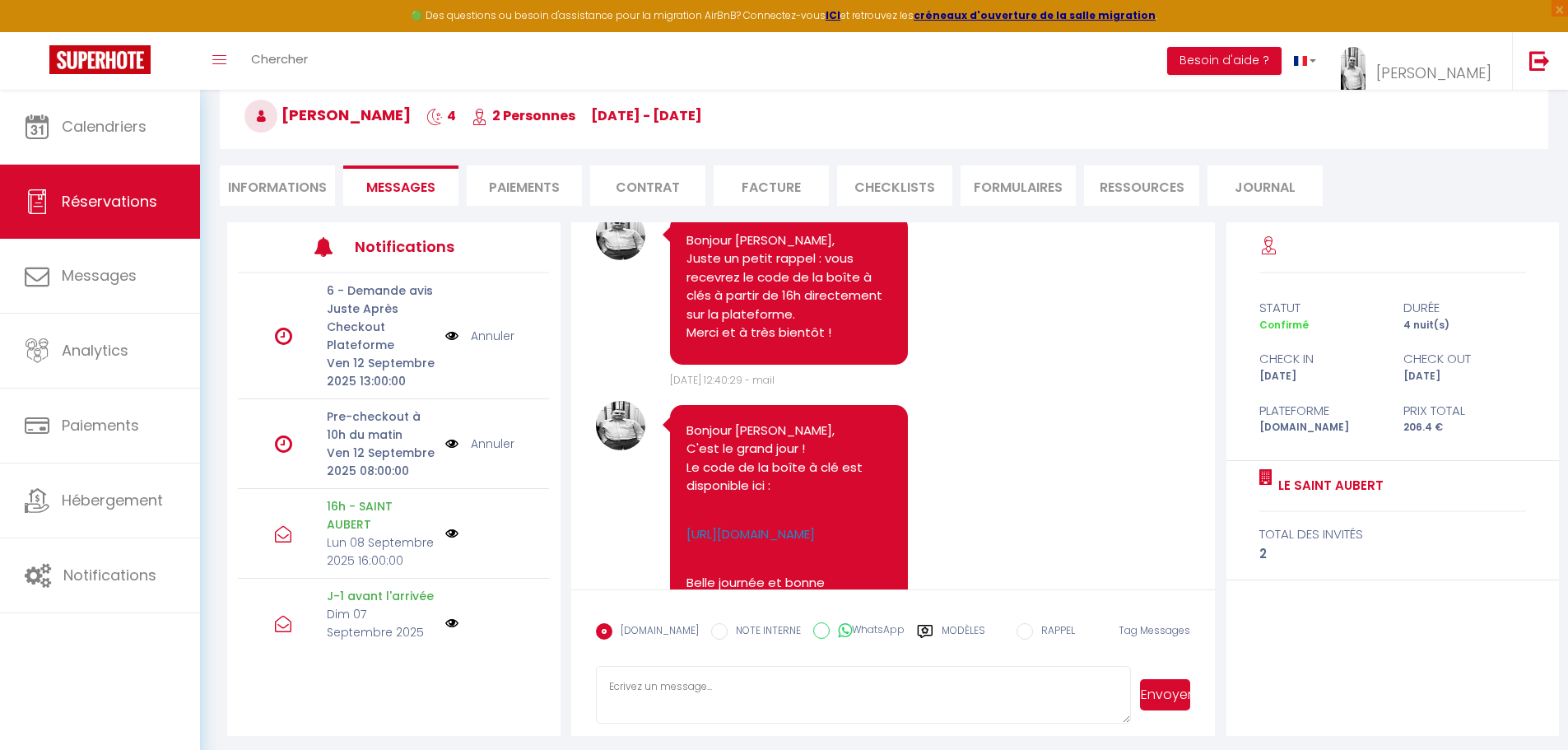
scroll to position [746, 0]
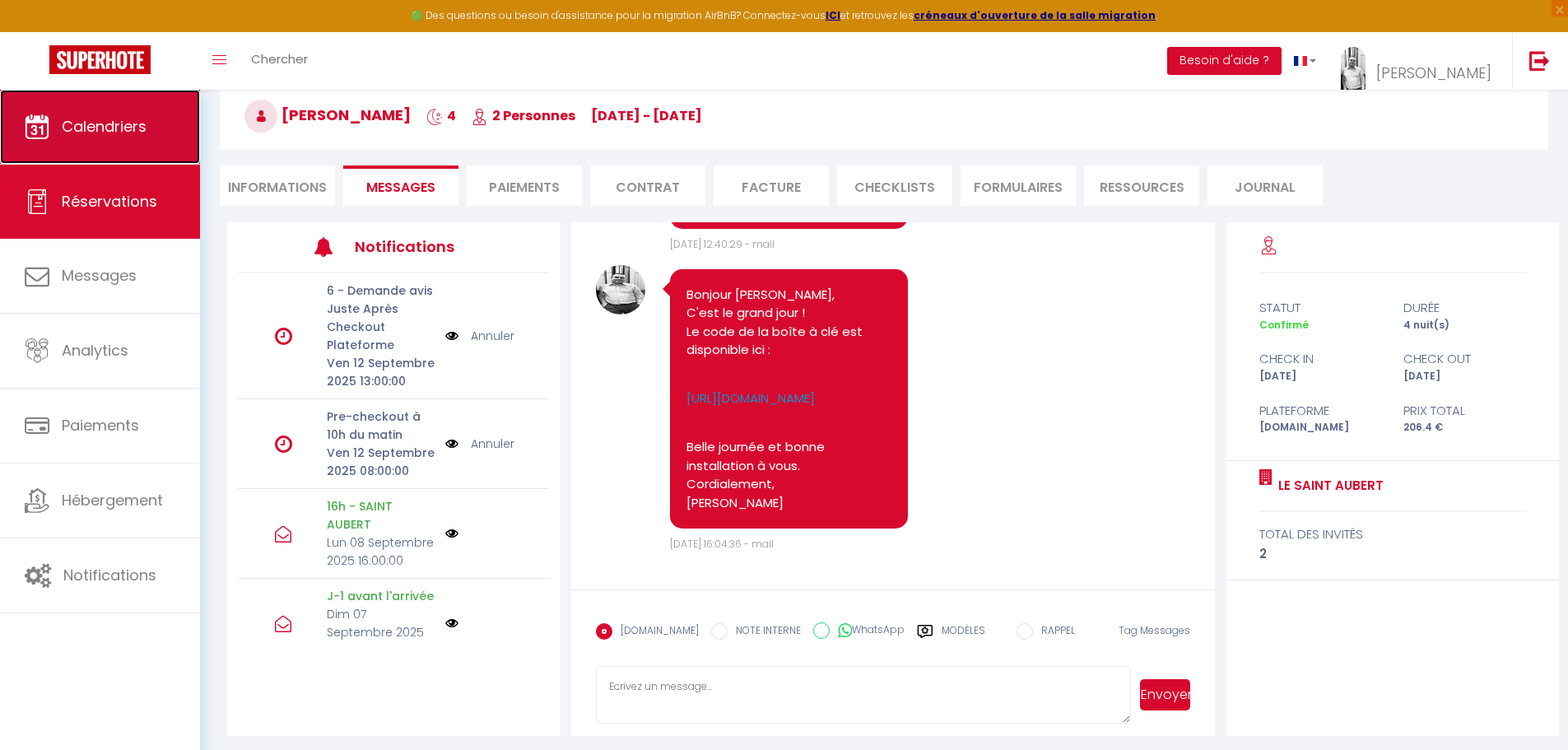
click at [127, 128] on span "Calendriers" at bounding box center [105, 126] width 85 height 20
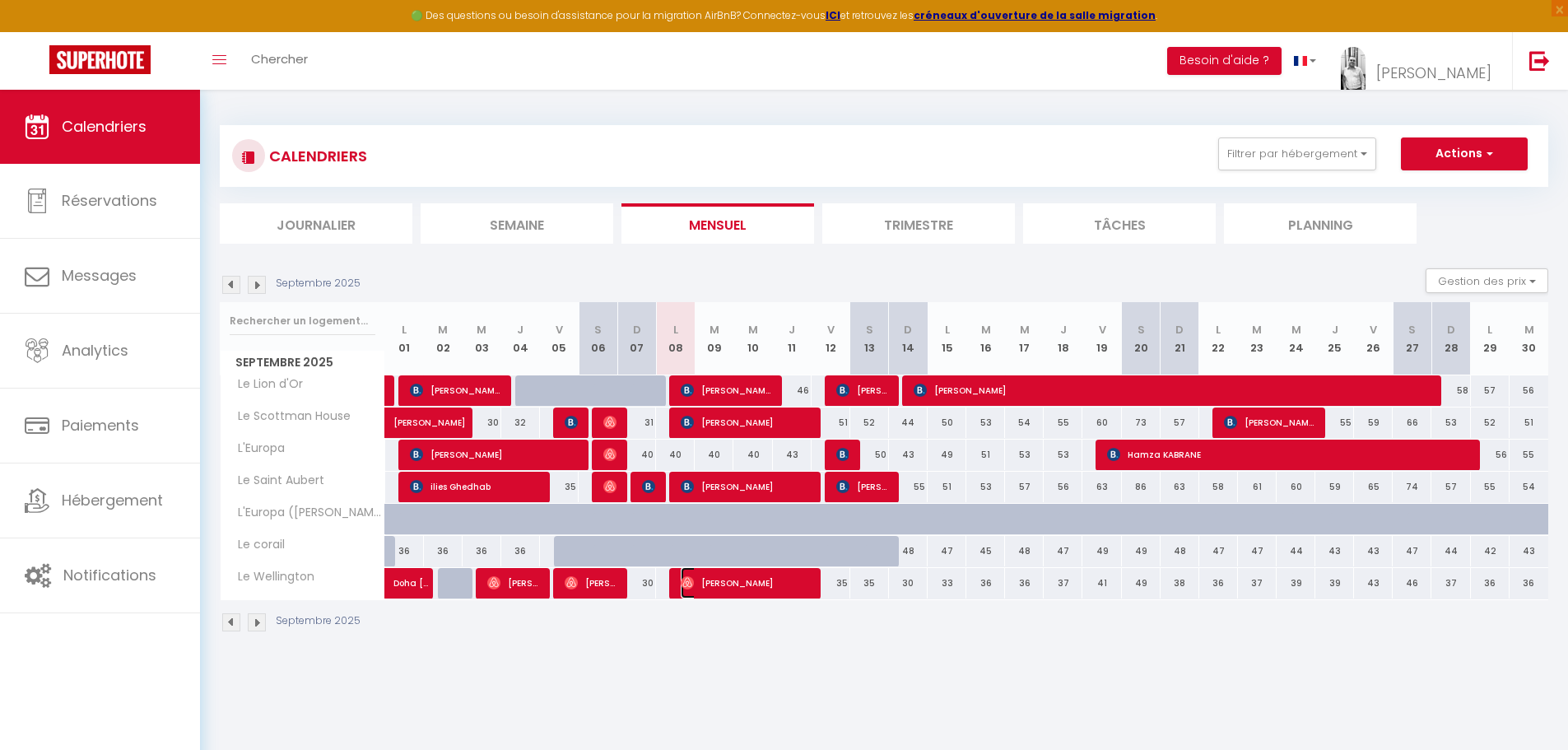
click at [737, 585] on span "[PERSON_NAME]" at bounding box center [745, 583] width 130 height 31
select select "OK"
select select "0"
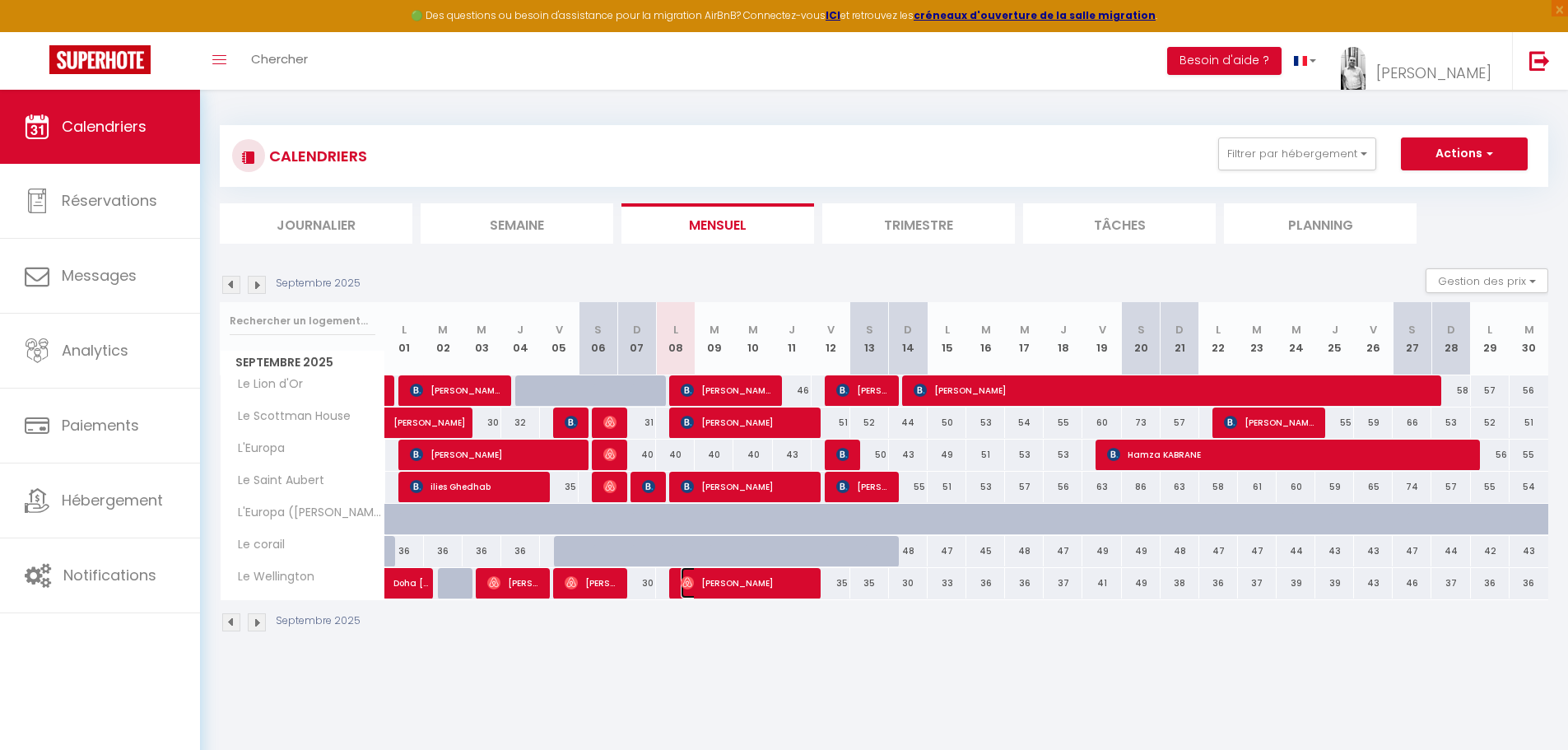
select select "1"
select select
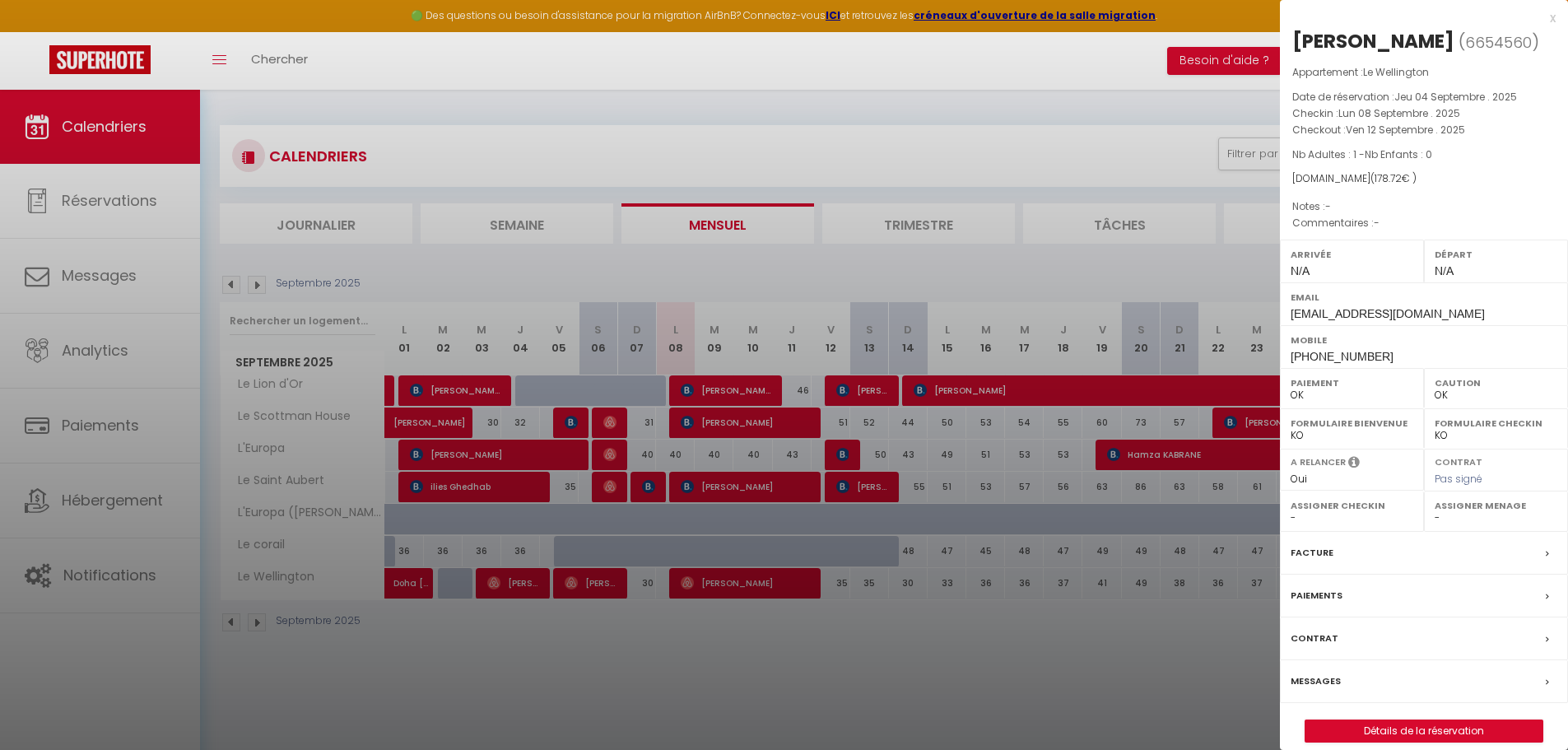
click at [1327, 690] on label "Messages" at bounding box center [1315, 681] width 50 height 17
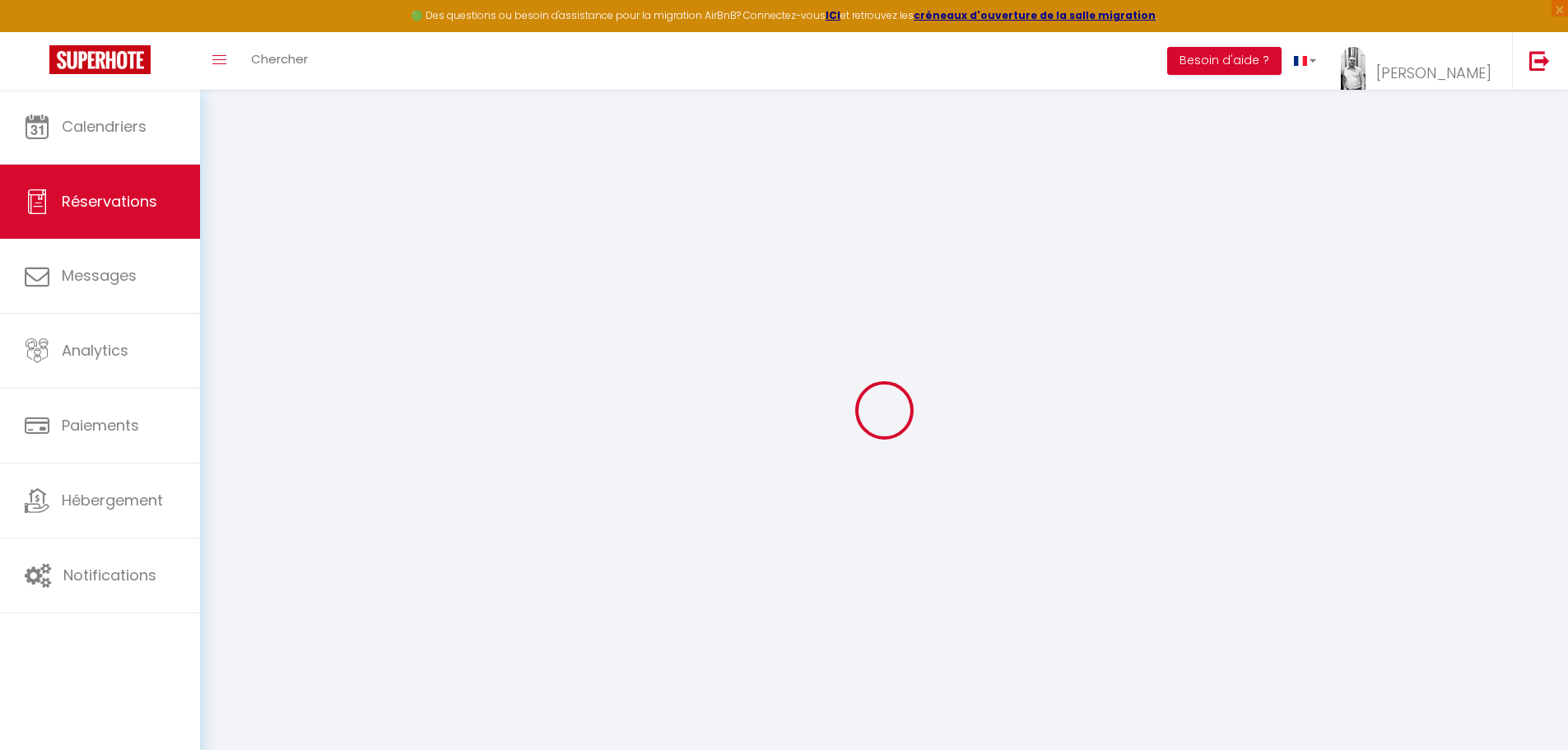
select select
checkbox input "false"
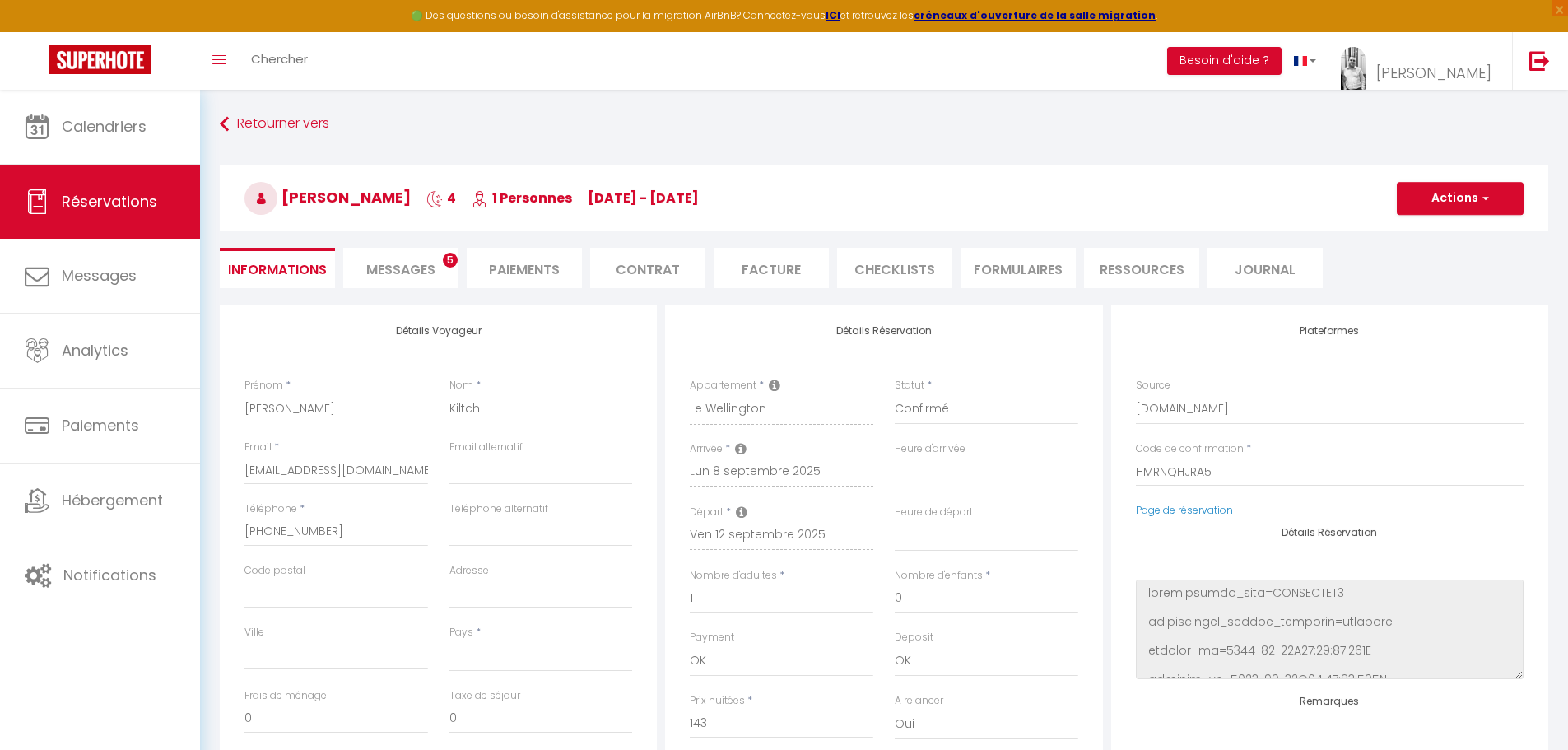
select select
checkbox input "false"
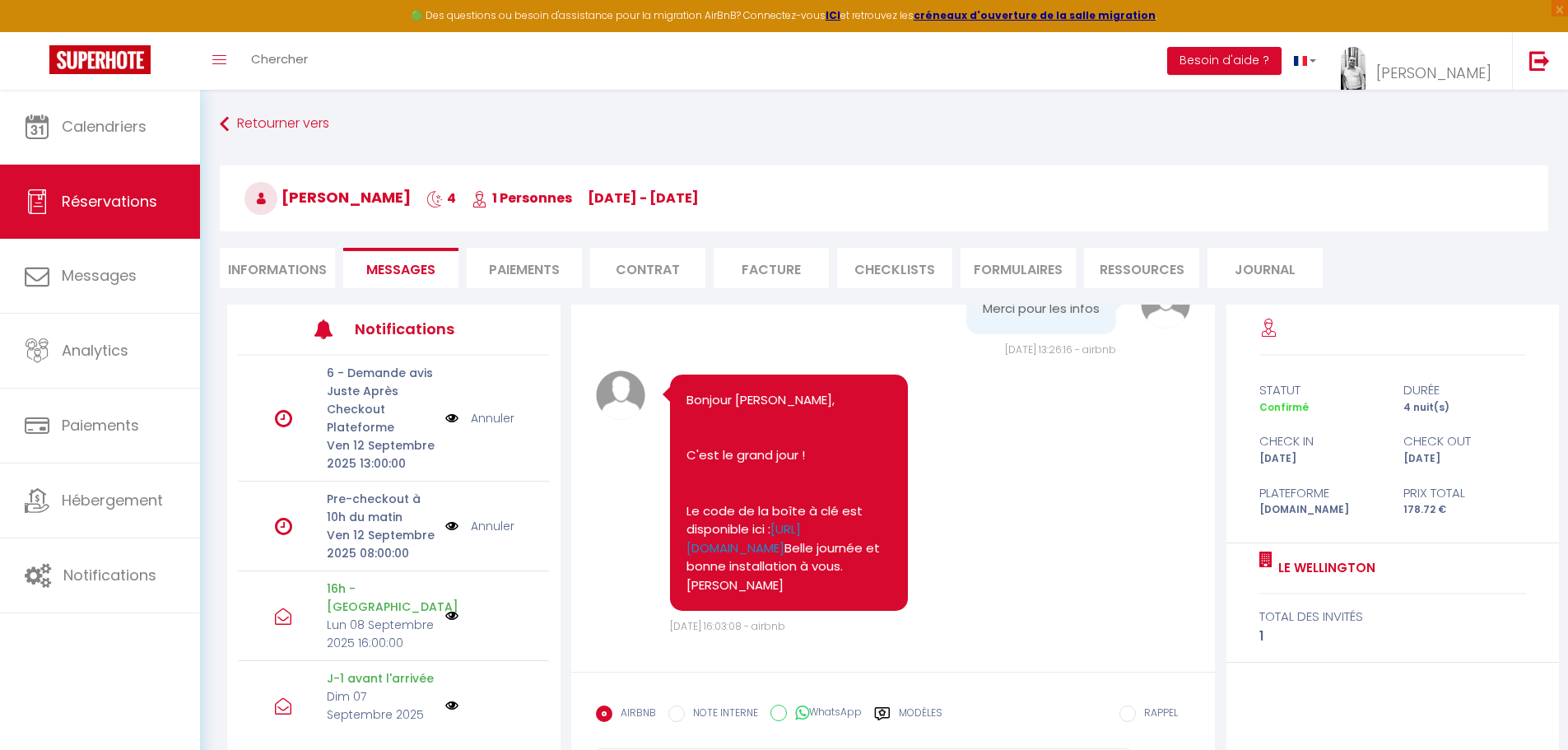
scroll to position [924, 0]
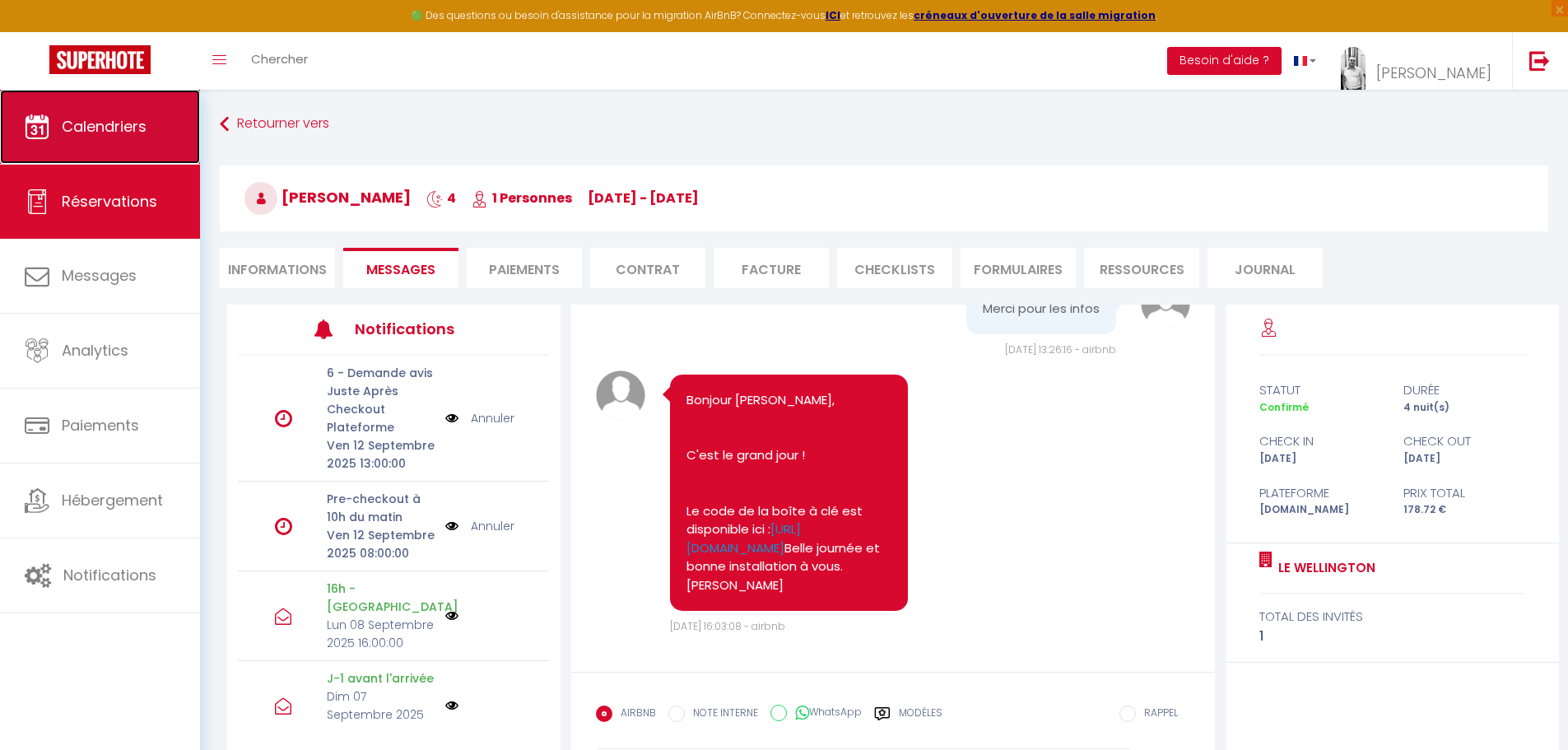
click at [88, 129] on span "Calendriers" at bounding box center [105, 126] width 85 height 20
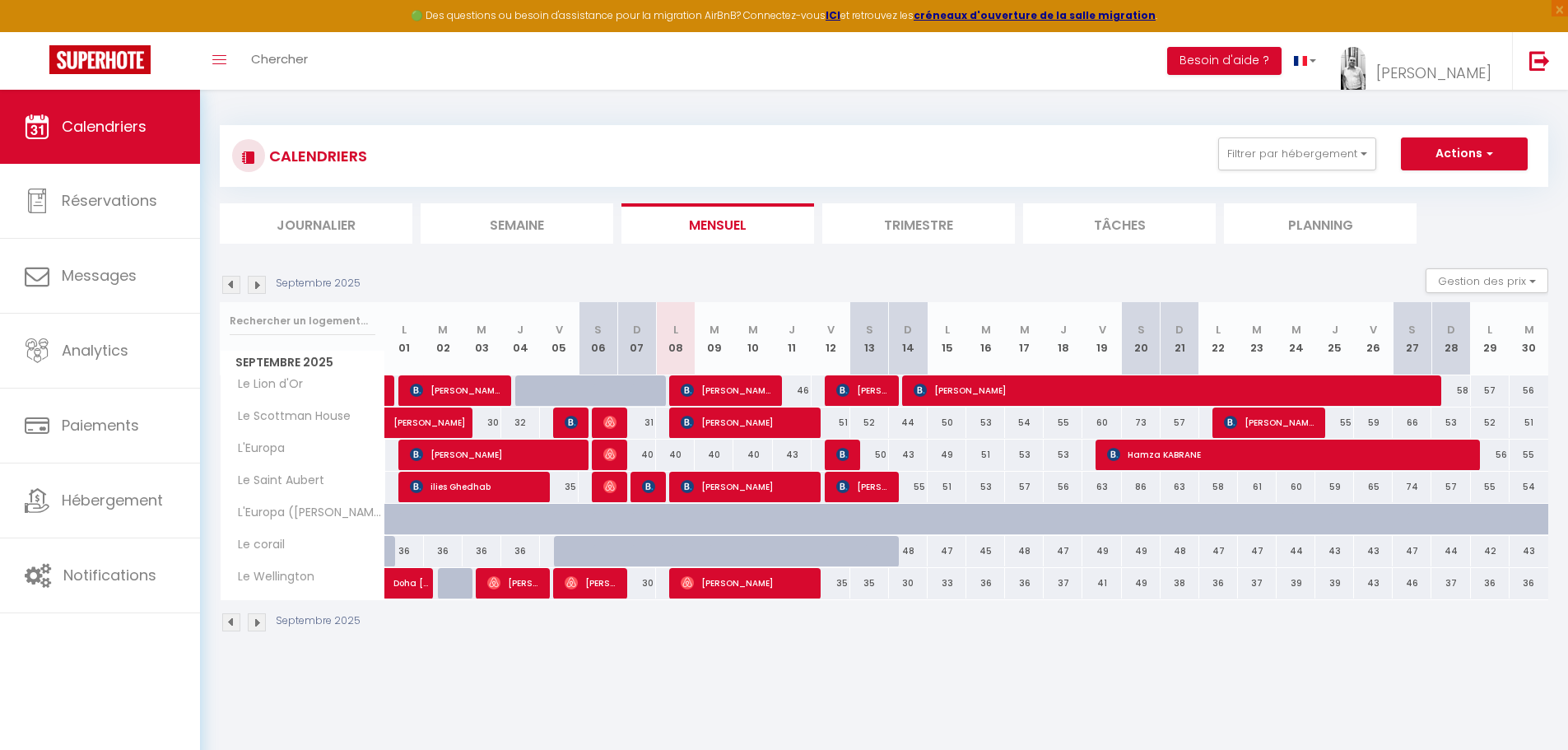
click at [228, 621] on img at bounding box center [231, 622] width 18 height 18
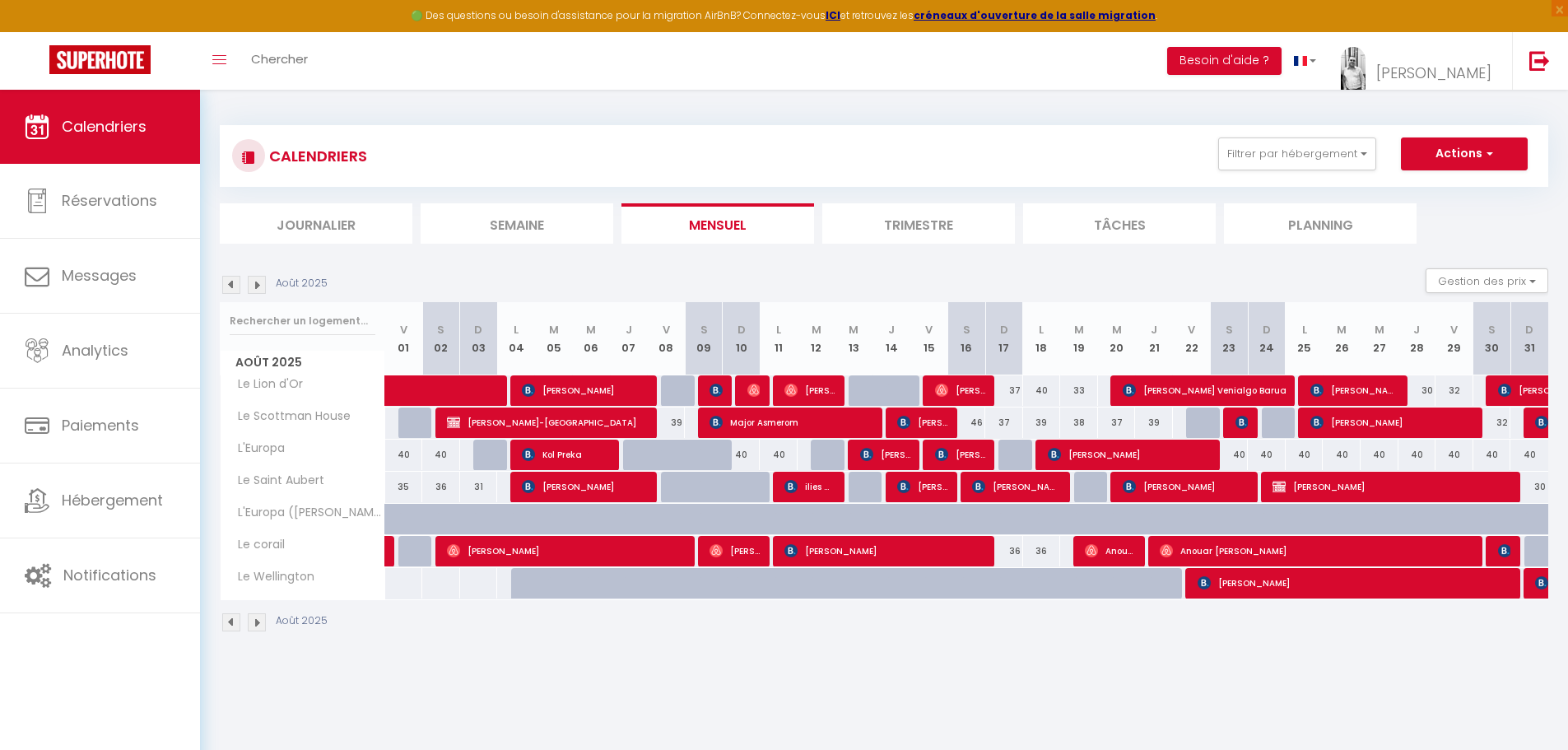
click at [256, 621] on img at bounding box center [256, 622] width 18 height 18
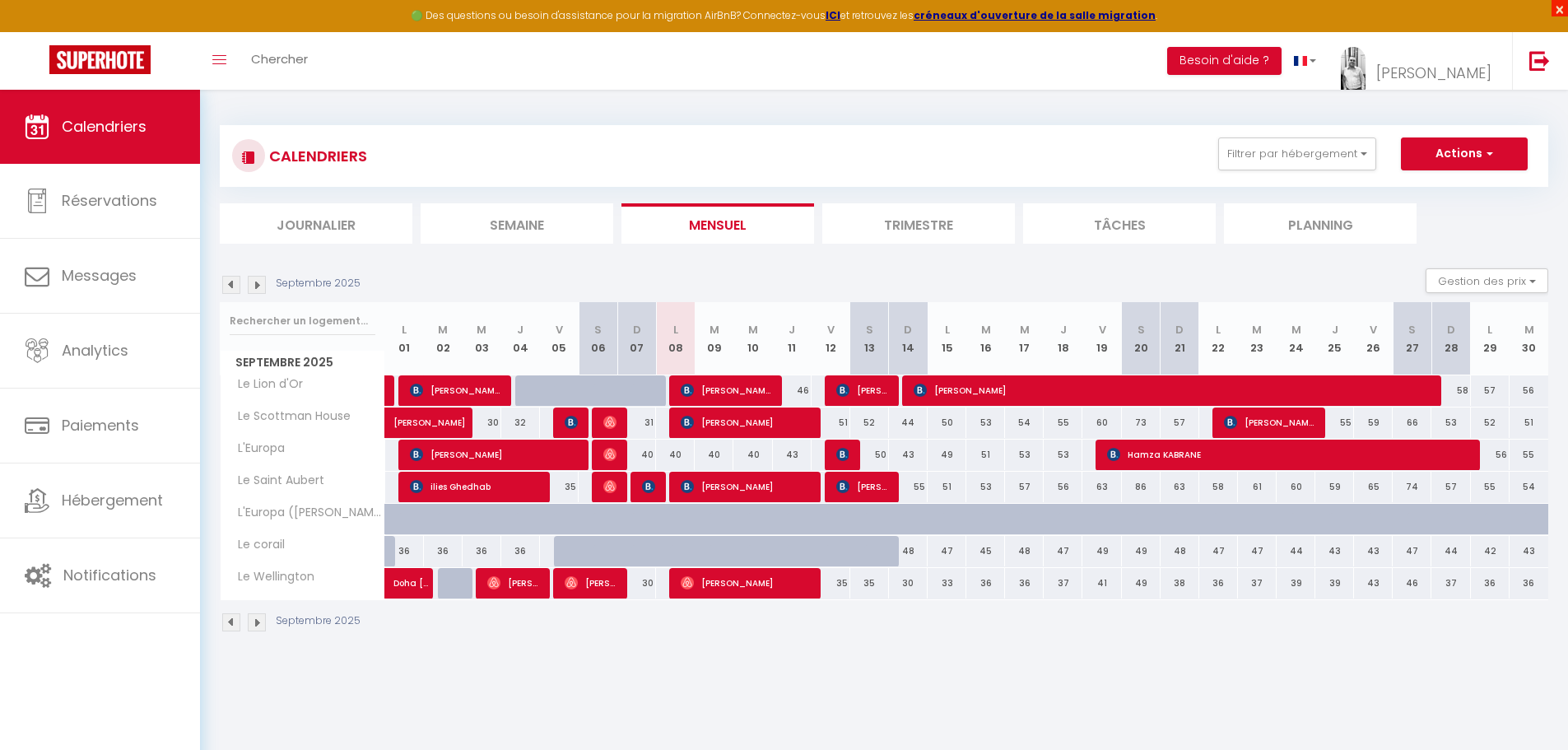
click at [1561, 4] on span "×" at bounding box center [1559, 8] width 16 height 16
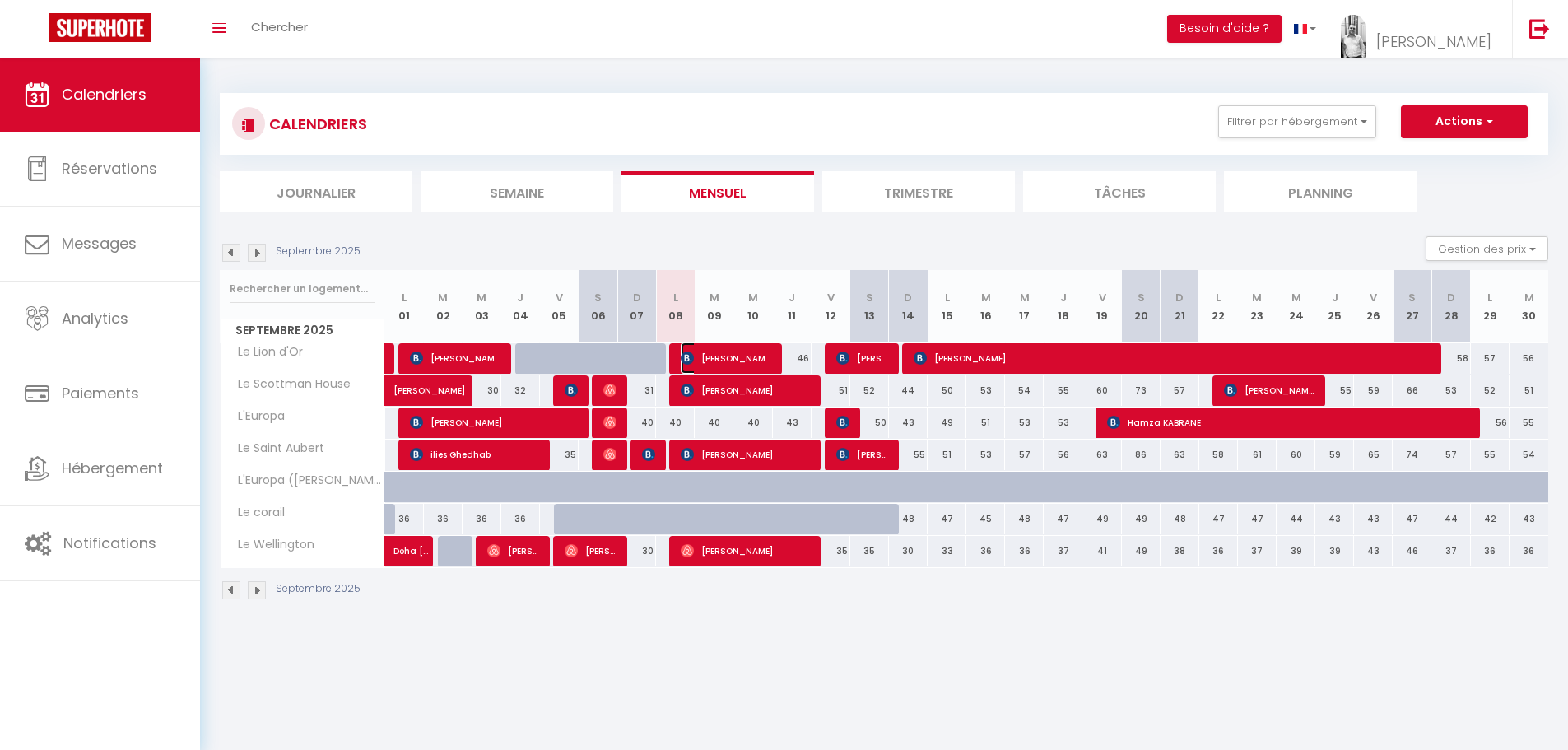
click at [722, 350] on span "[PERSON_NAME]" at bounding box center [726, 358] width 91 height 31
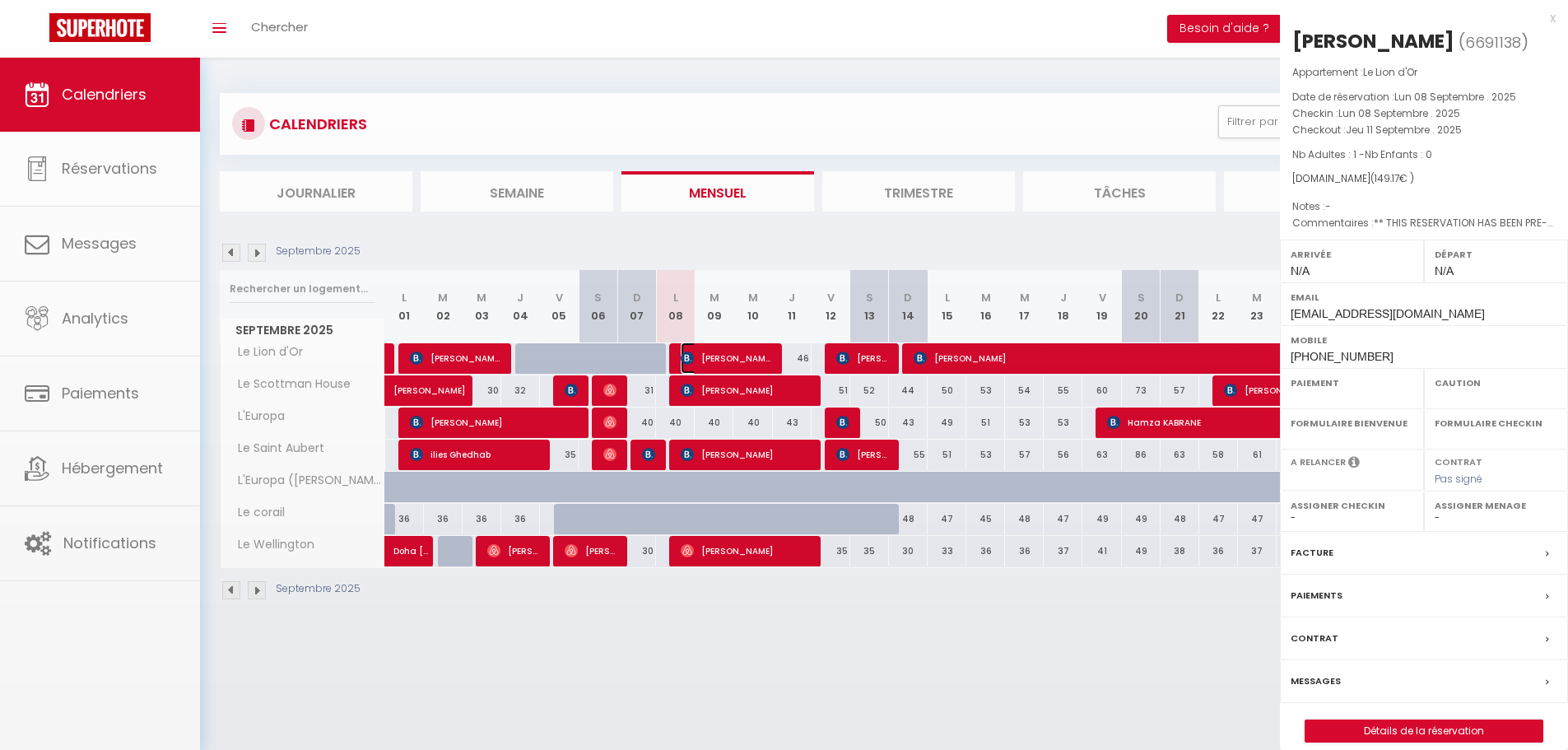
select select "OK"
select select "KO"
select select "0"
select select "1"
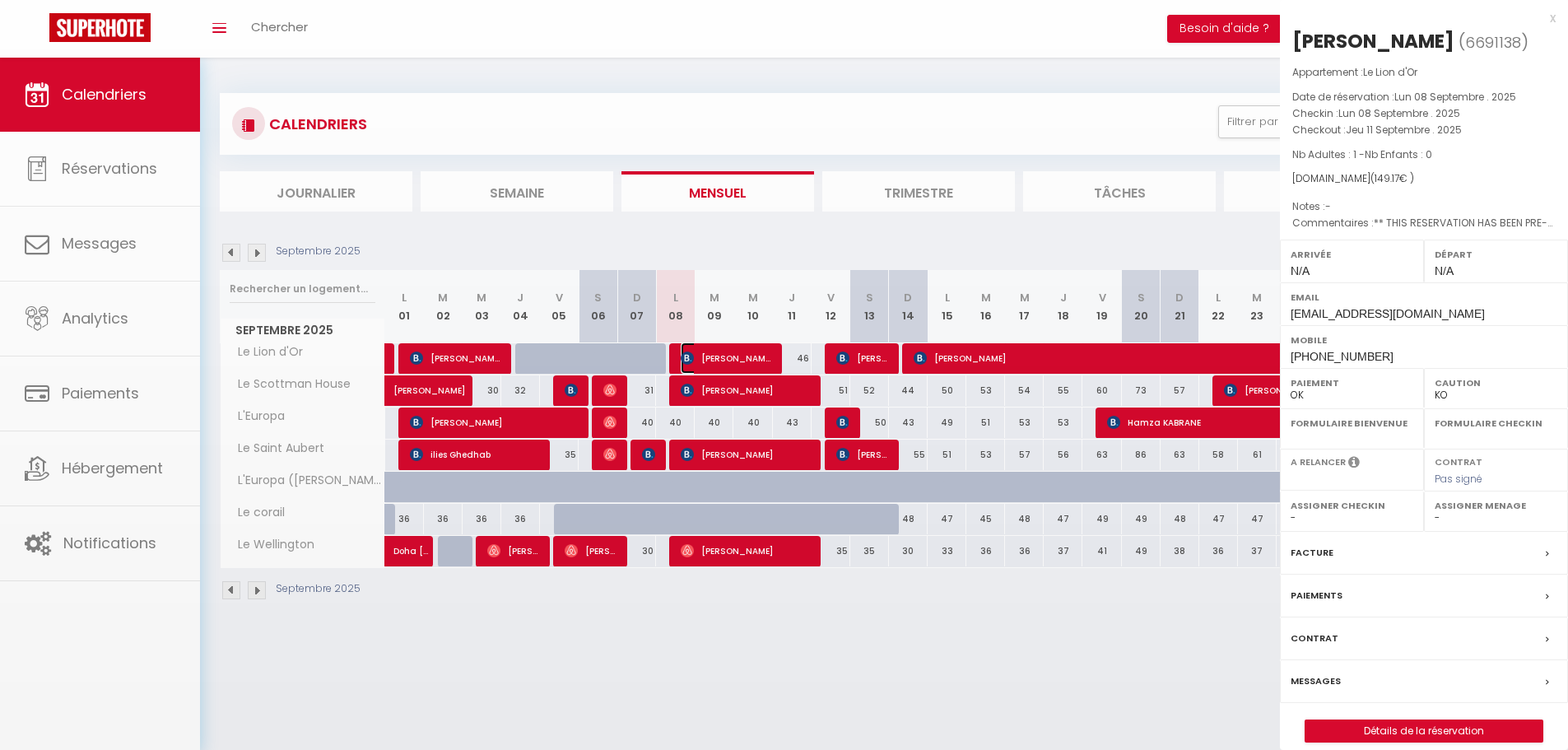
select select
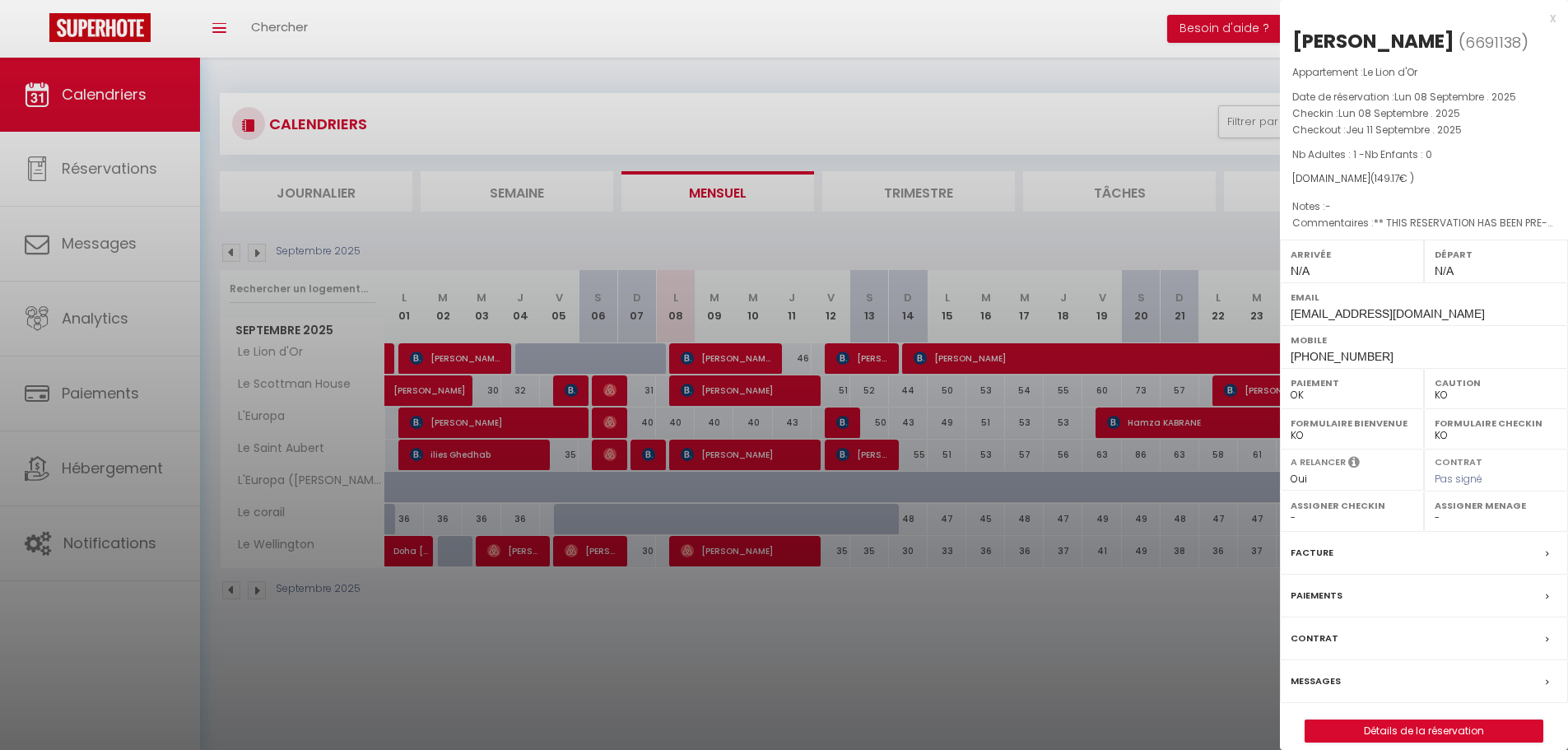
click at [718, 430] on div at bounding box center [784, 375] width 1568 height 750
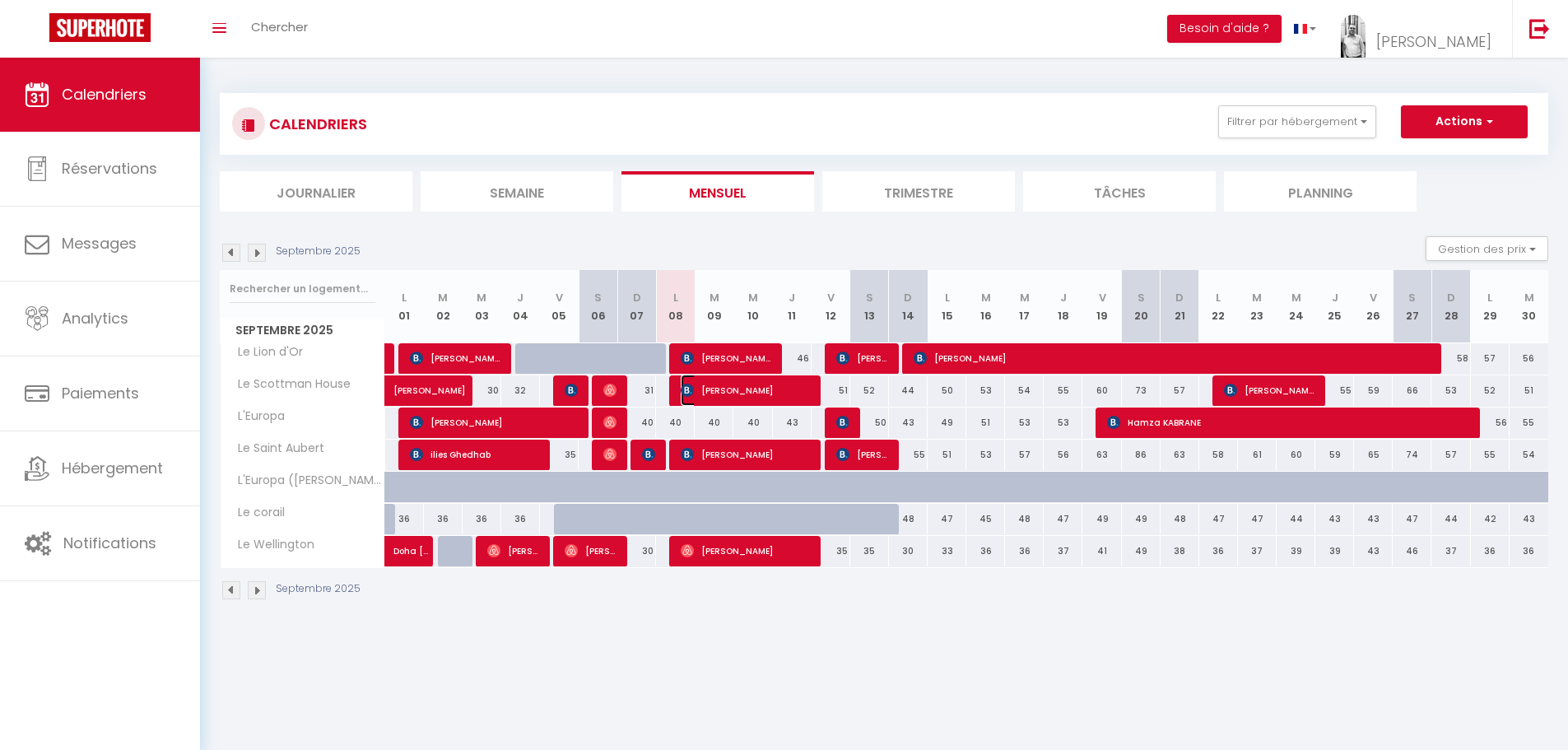
click at [728, 388] on span "[PERSON_NAME]" at bounding box center [745, 390] width 130 height 31
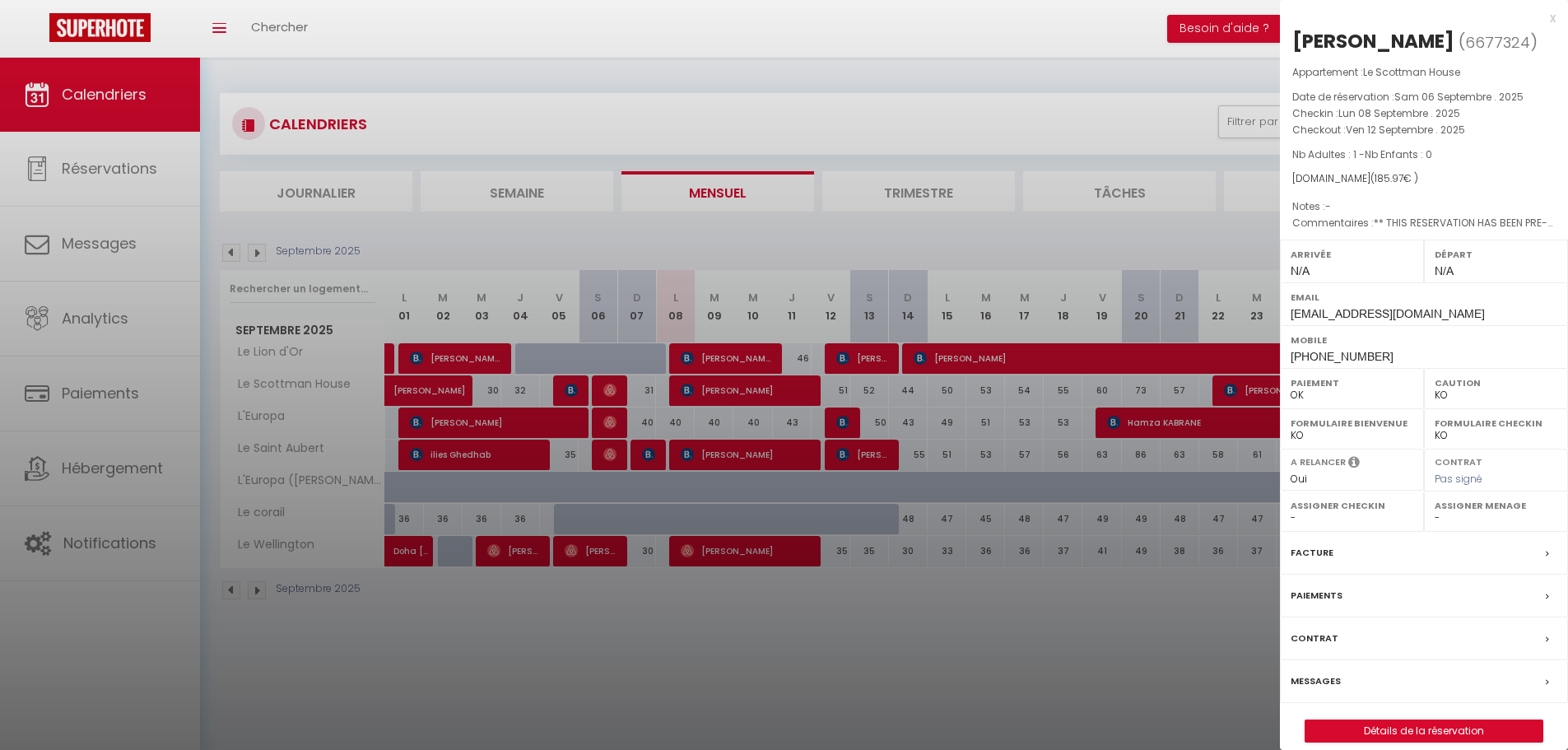
click at [728, 445] on div at bounding box center [784, 375] width 1568 height 750
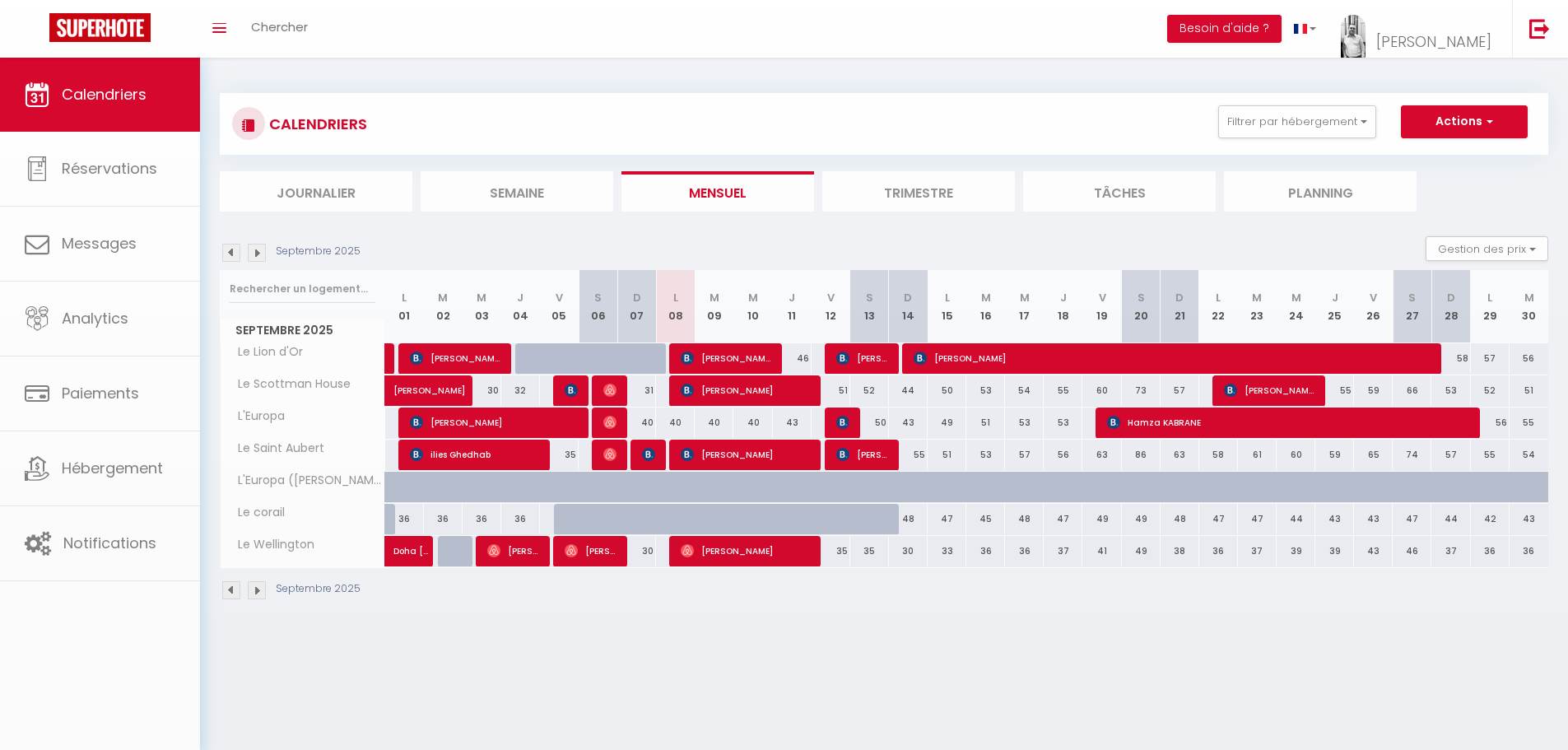
click at [725, 462] on div at bounding box center [784, 375] width 1568 height 750
click at [726, 454] on span "[PERSON_NAME]" at bounding box center [745, 454] width 130 height 31
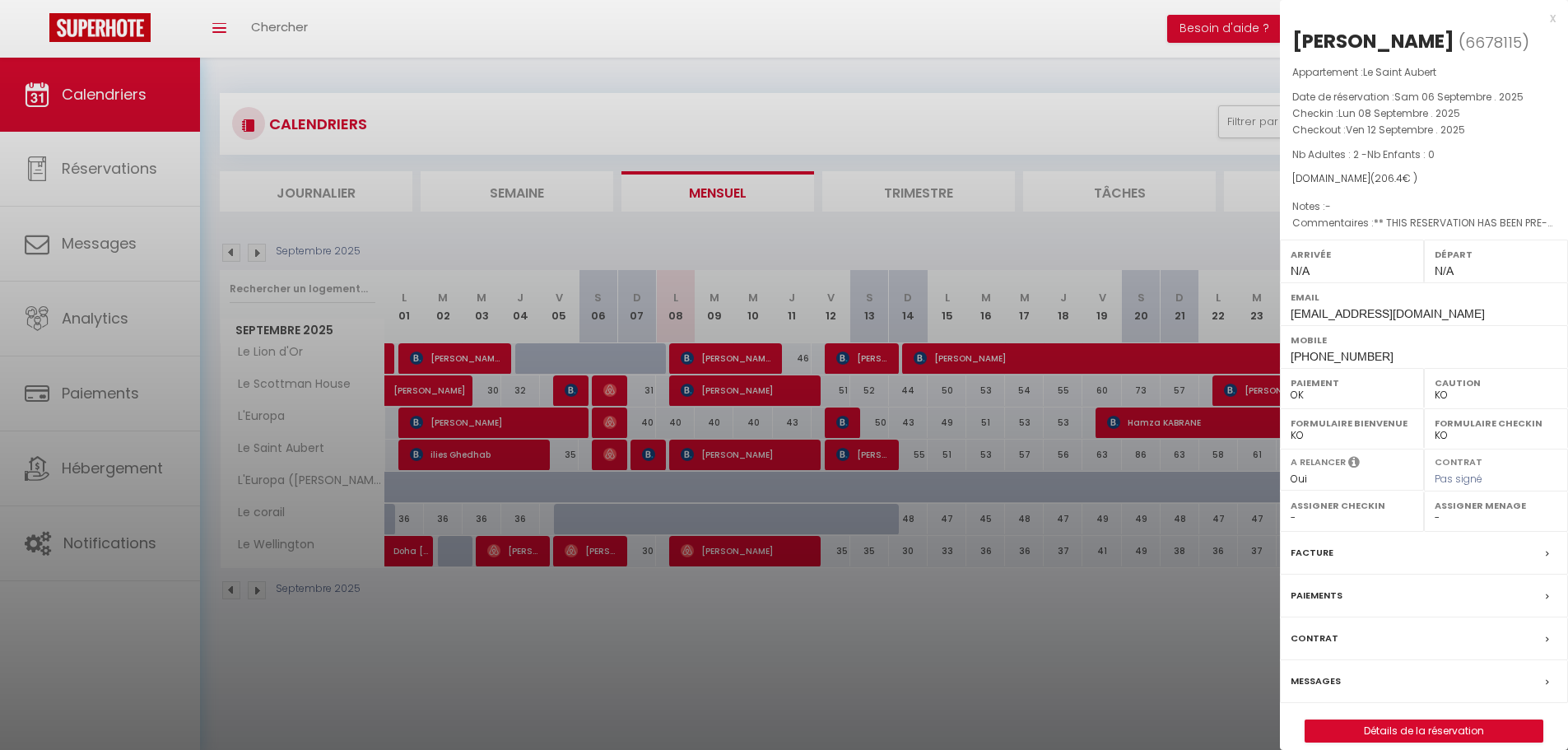
click at [727, 455] on div at bounding box center [784, 375] width 1568 height 750
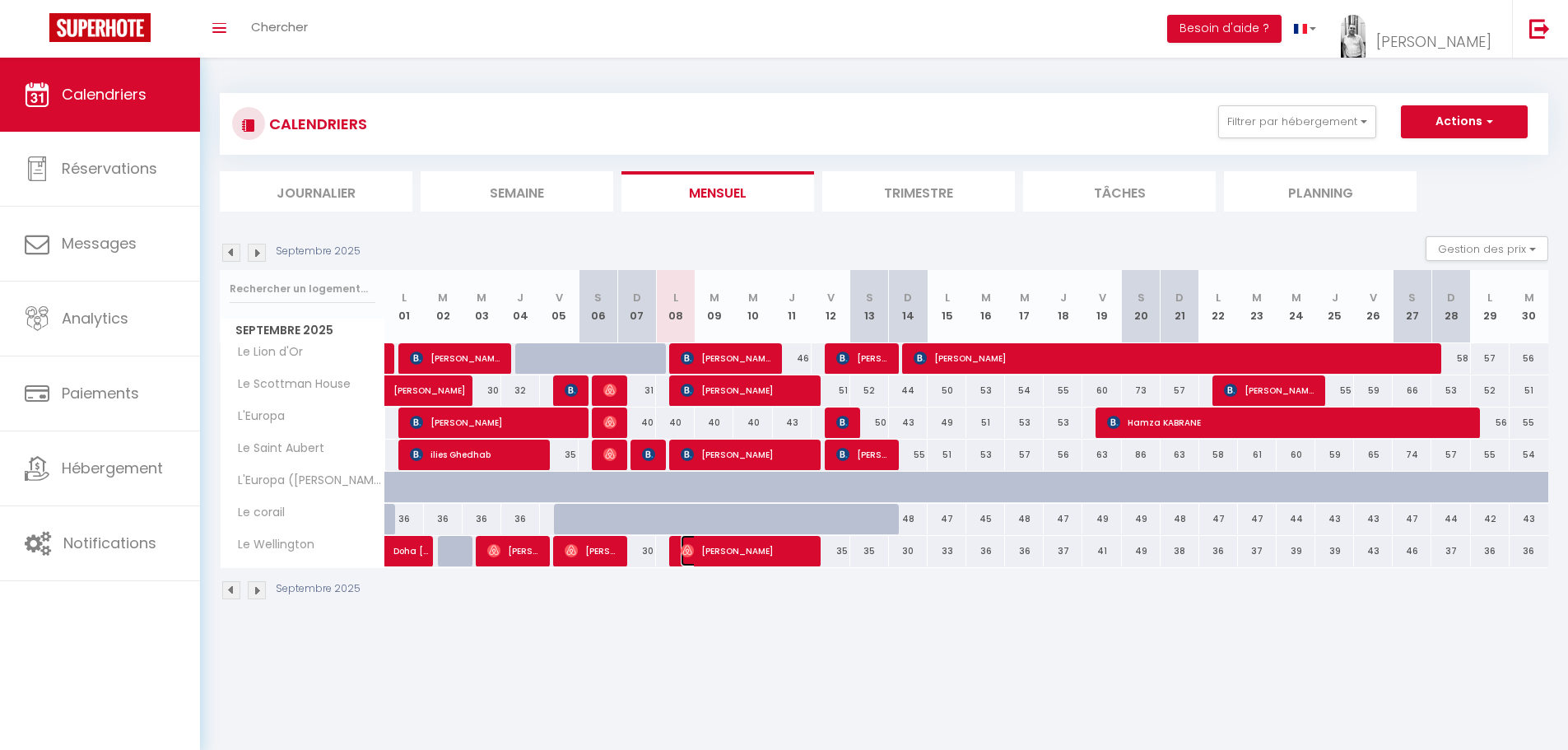
click at [735, 544] on span "[PERSON_NAME]" at bounding box center [745, 551] width 130 height 31
select select "OK"
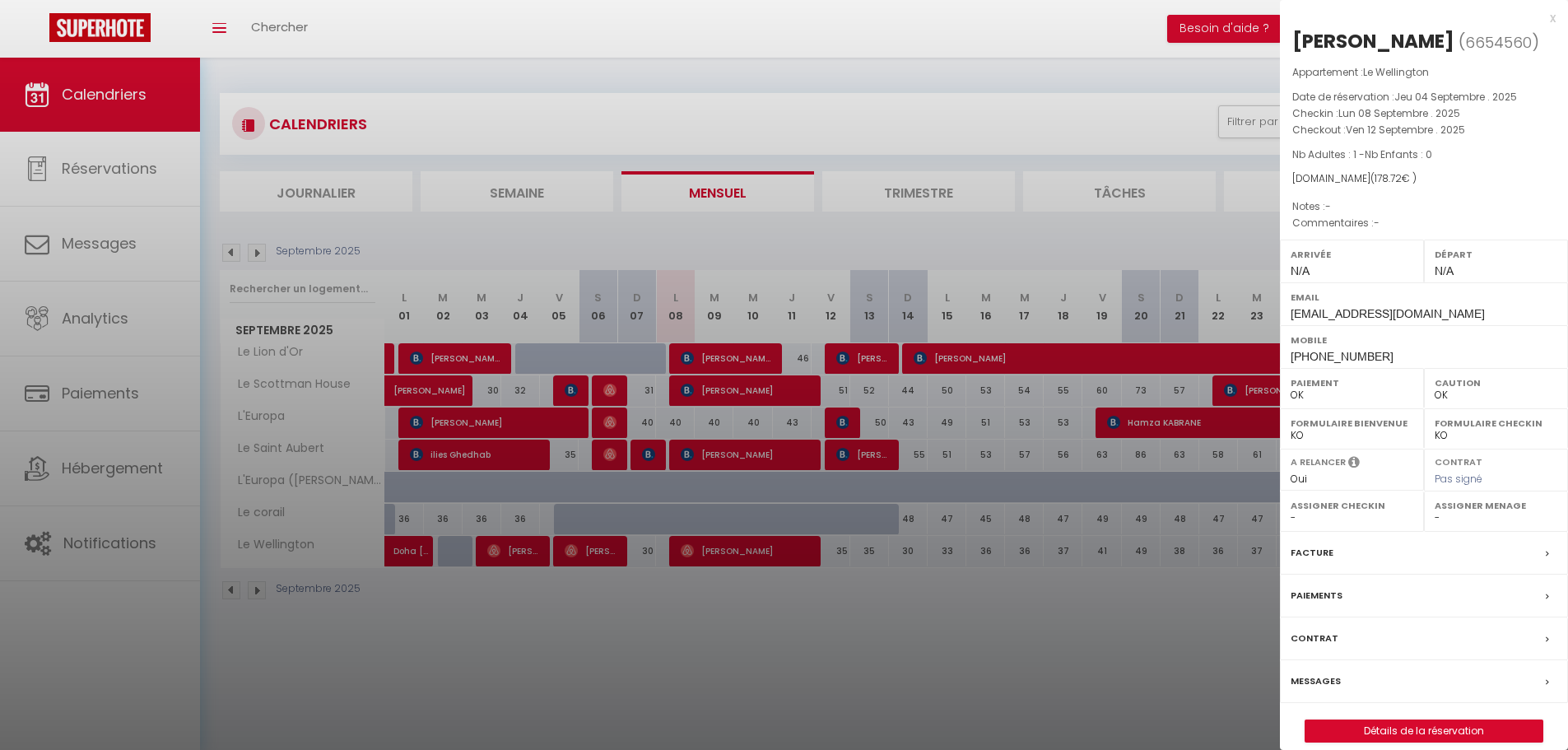
click at [735, 544] on div at bounding box center [784, 375] width 1568 height 750
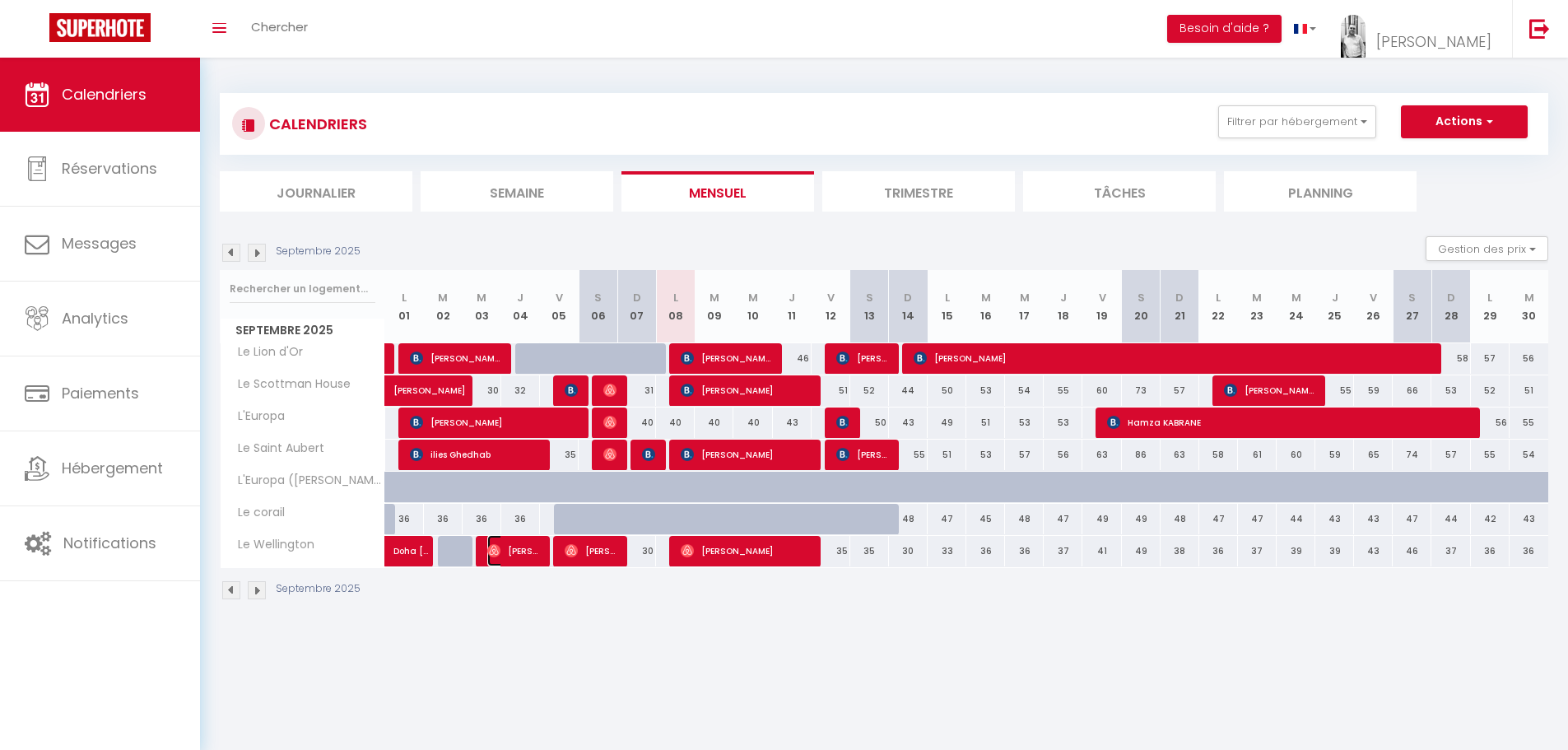
click at [518, 556] on span "[PERSON_NAME] Obono Mve" at bounding box center [513, 551] width 52 height 31
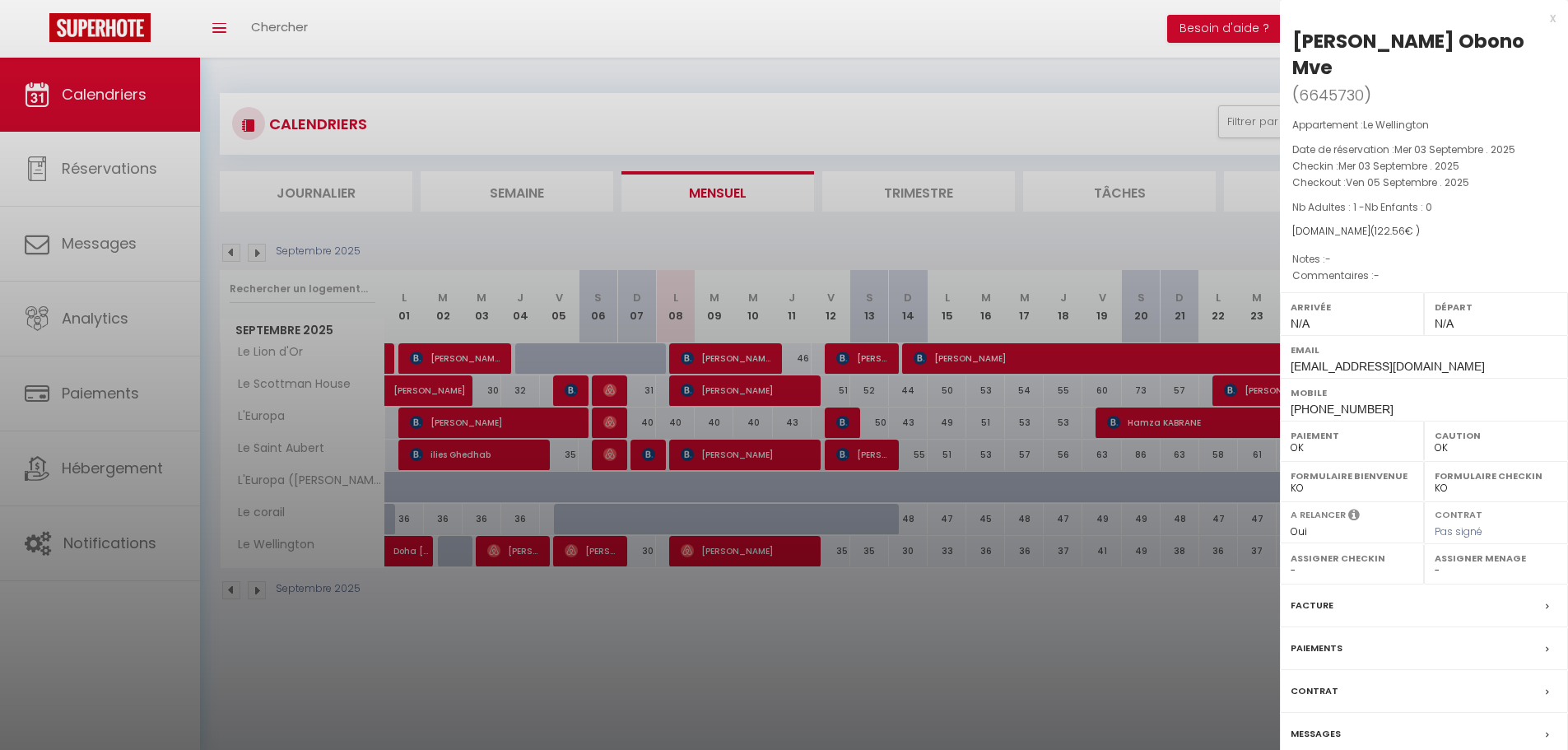
click at [997, 107] on div at bounding box center [784, 375] width 1568 height 750
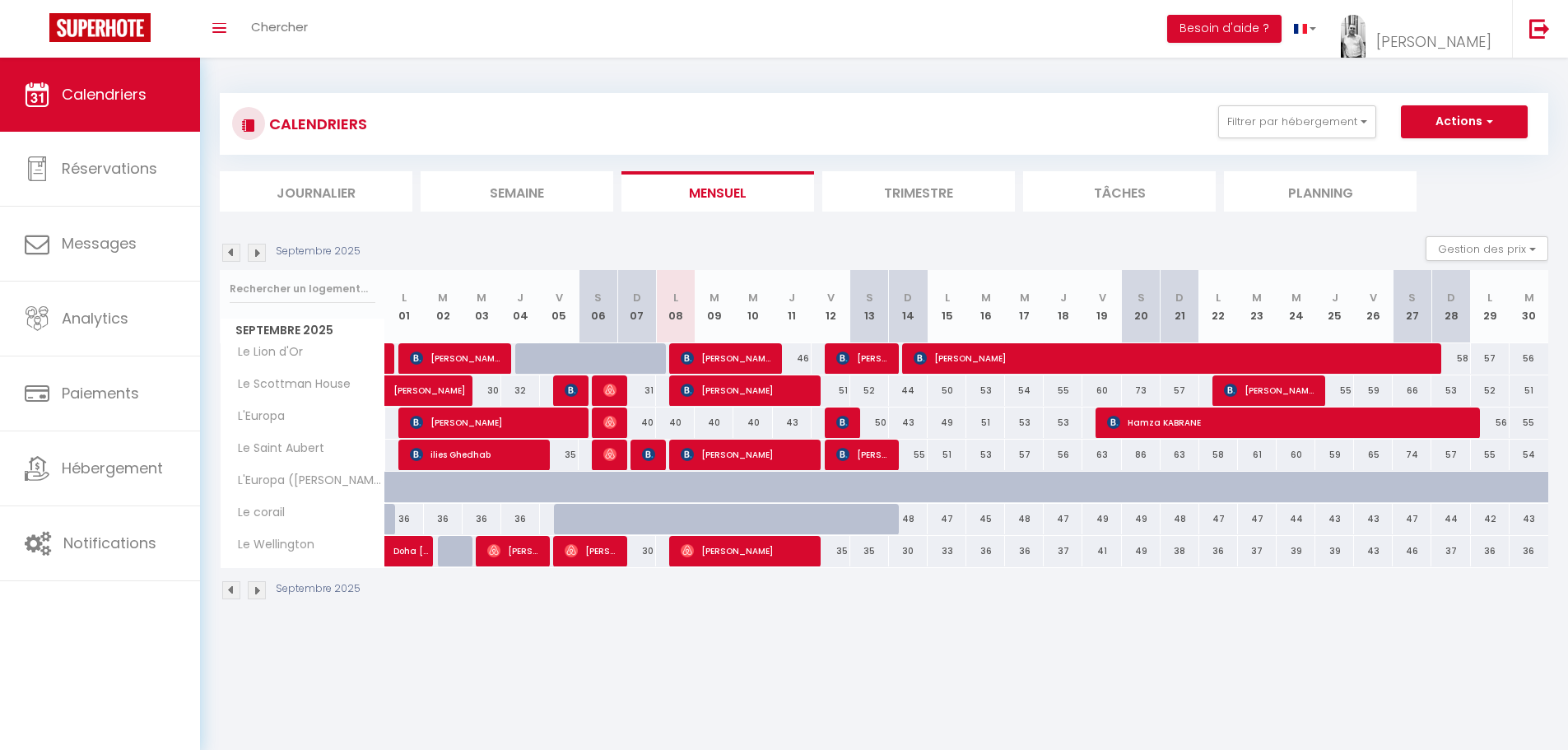
click at [228, 255] on img at bounding box center [231, 253] width 18 height 18
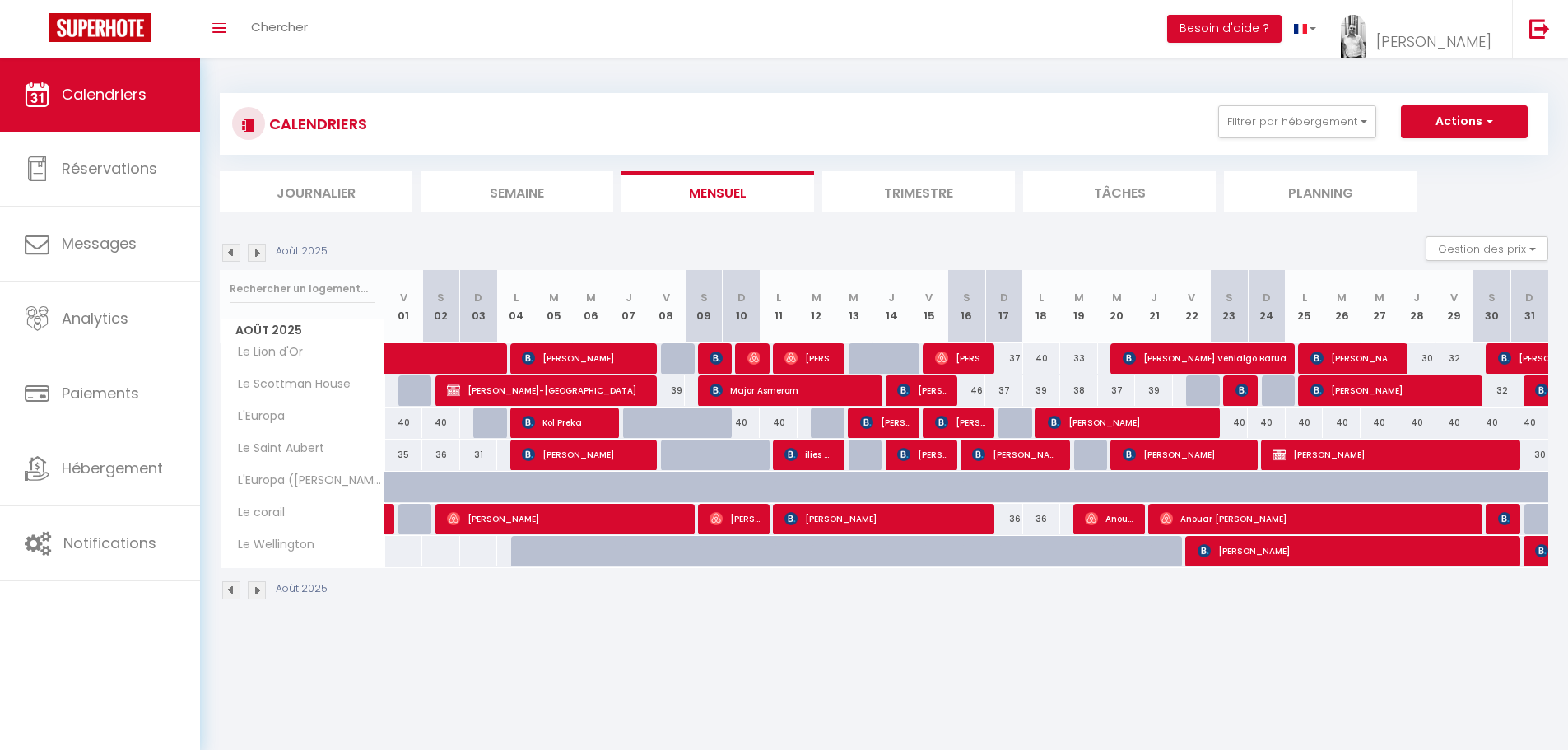
click at [255, 253] on img at bounding box center [256, 253] width 18 height 18
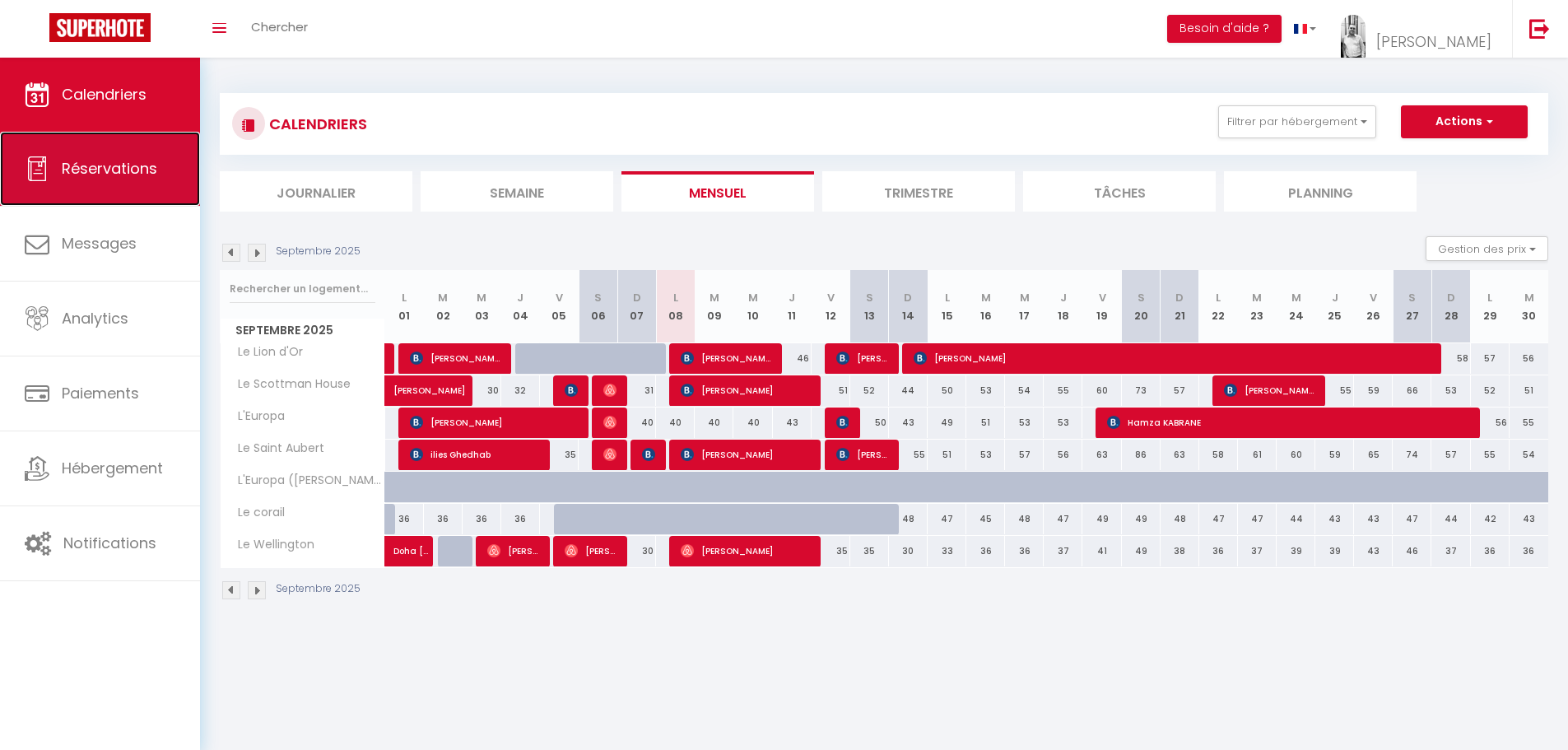
click at [113, 163] on span "Réservations" at bounding box center [109, 167] width 96 height 20
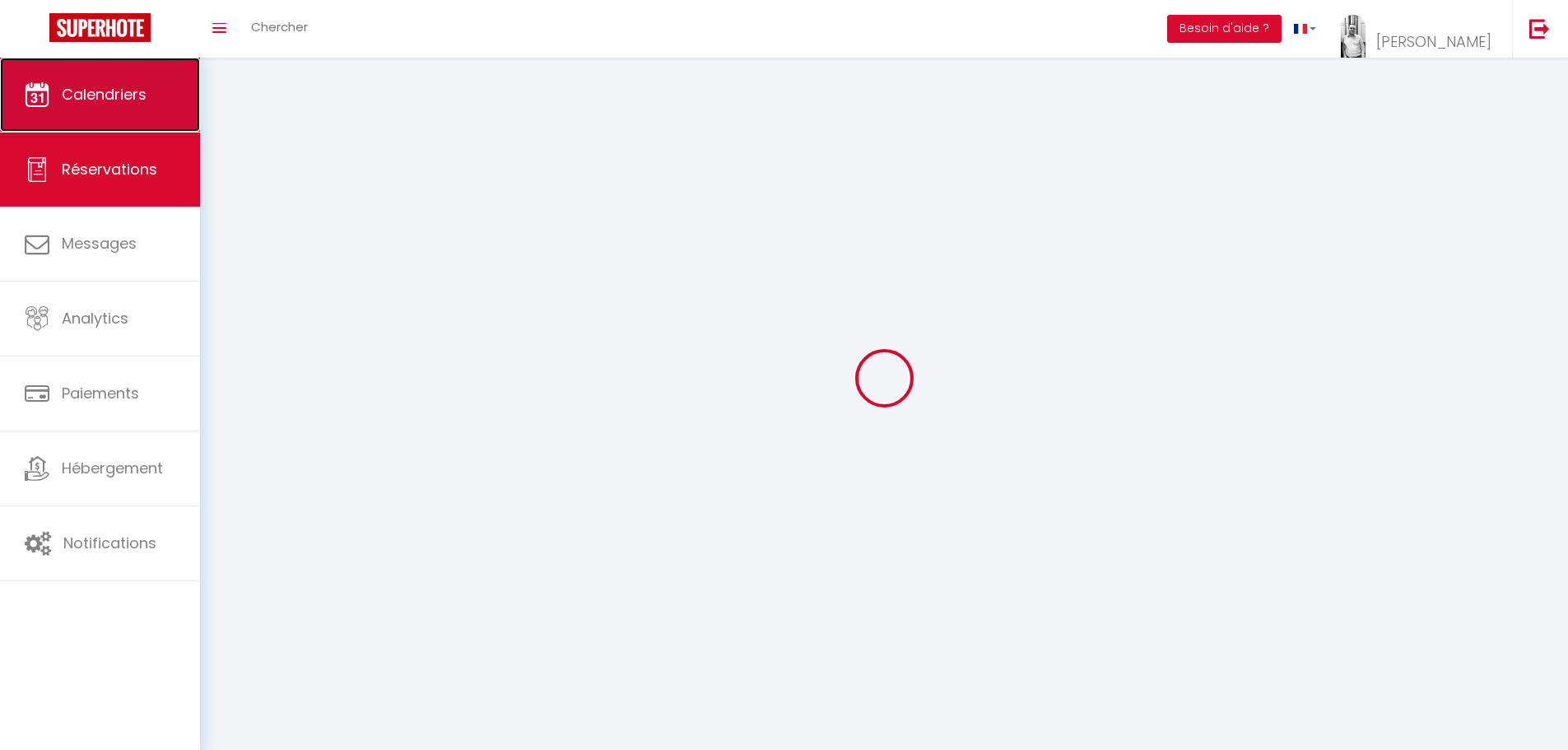
click at [115, 105] on link "Calendriers" at bounding box center [100, 95] width 200 height 75
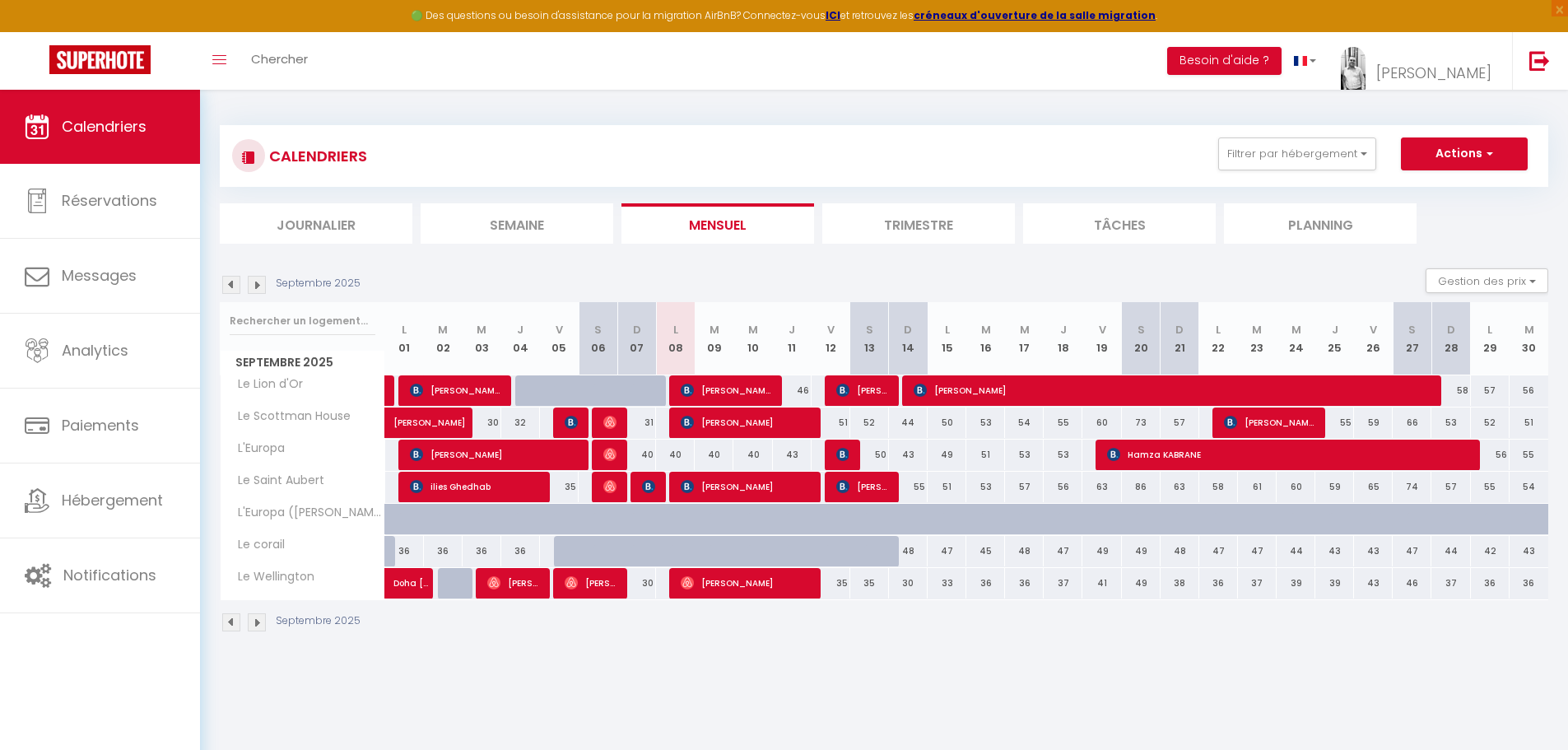
click at [228, 284] on img at bounding box center [231, 285] width 18 height 18
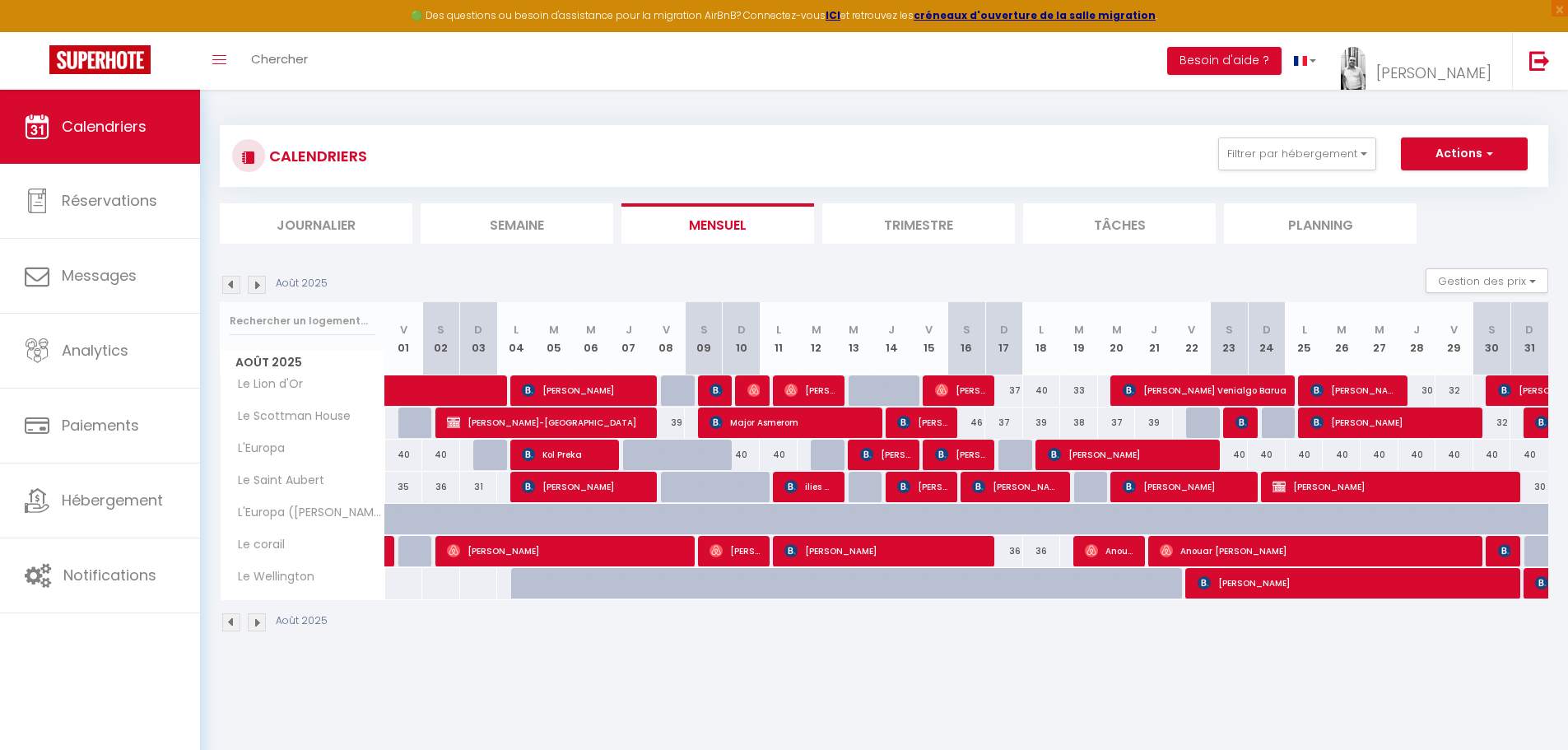
click at [261, 279] on img at bounding box center [256, 285] width 18 height 18
